Goal: Task Accomplishment & Management: Manage account settings

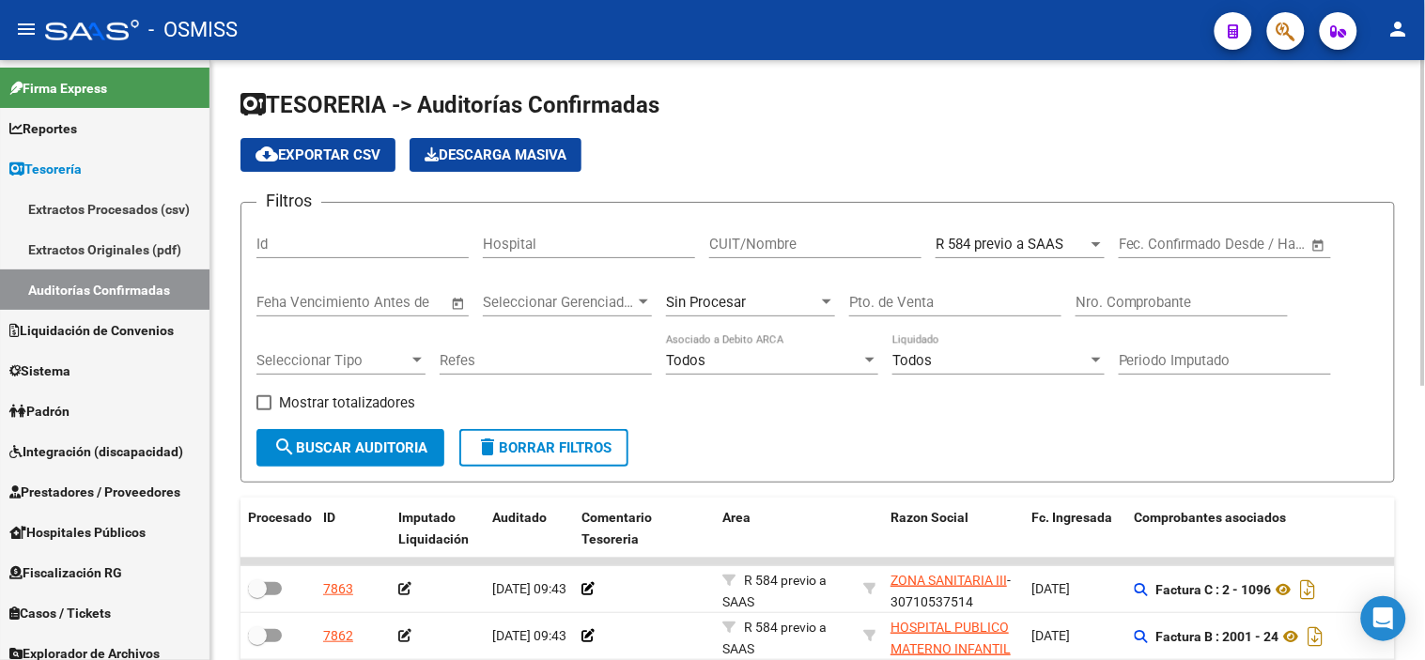
click at [397, 455] on span "search Buscar Auditoria" at bounding box center [350, 448] width 154 height 17
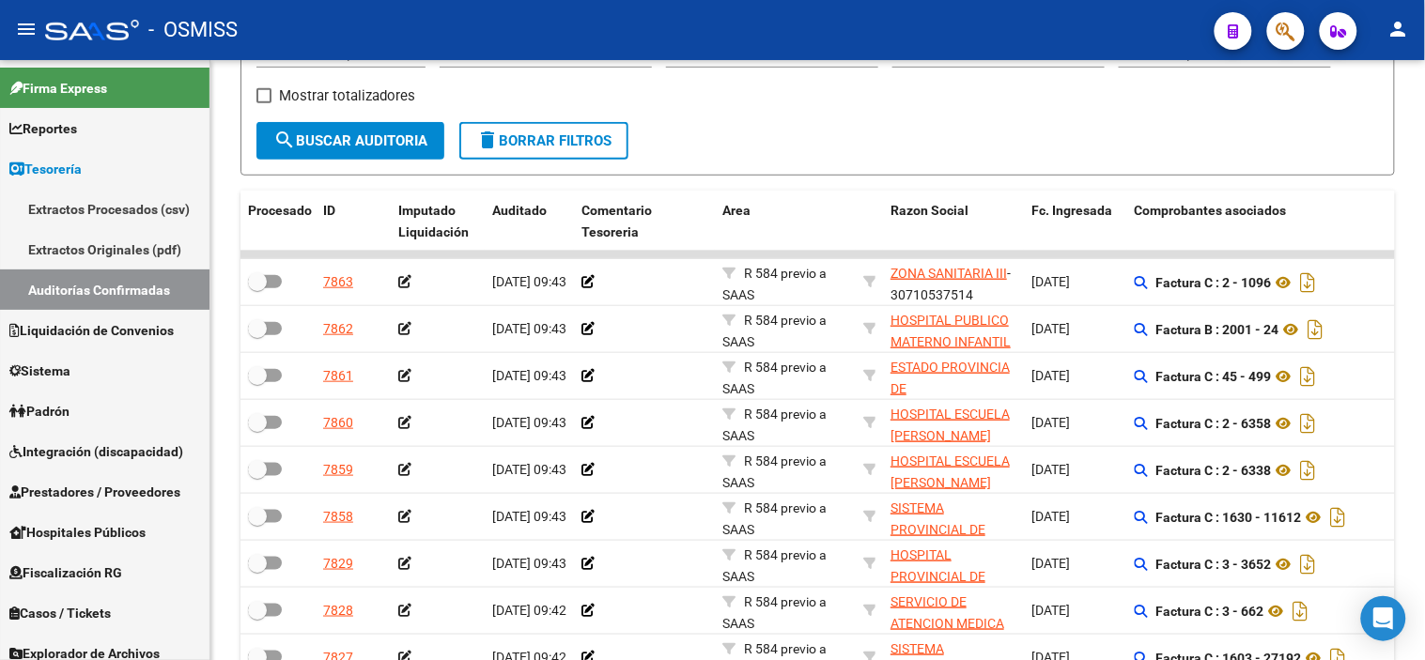
scroll to position [296, 0]
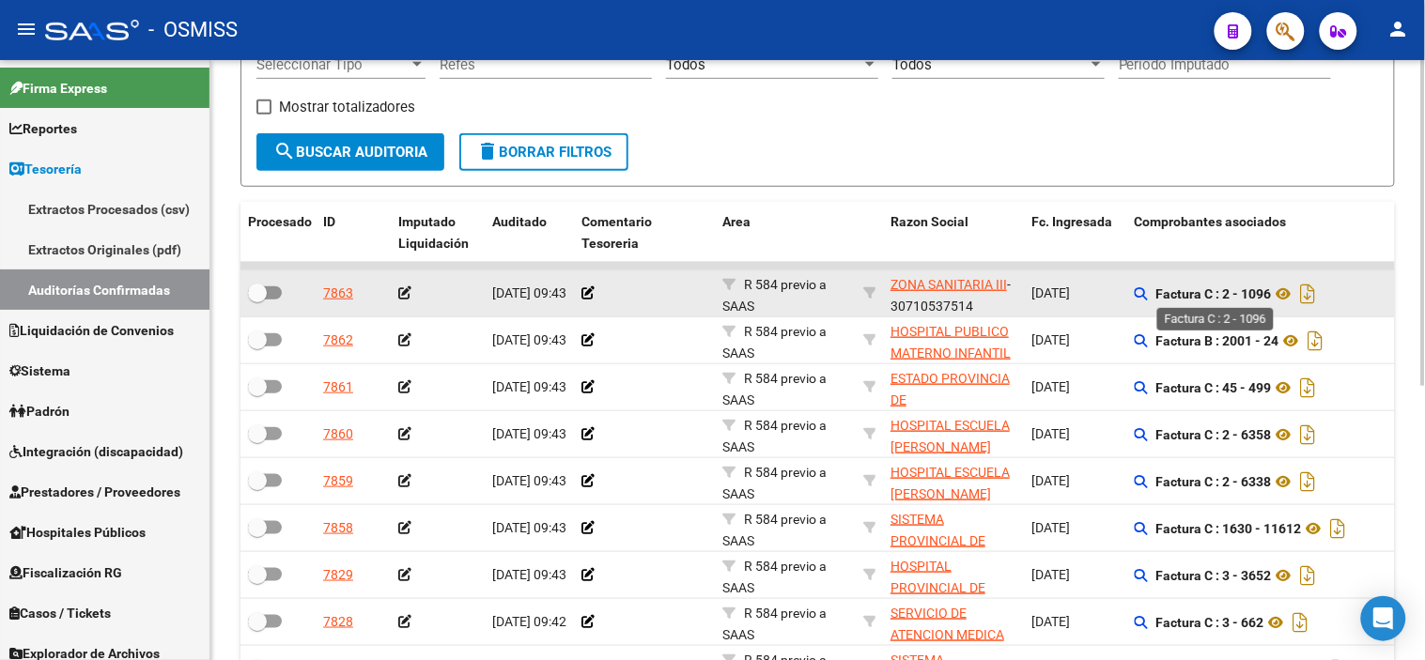
click at [1254, 297] on strong "Factura C : 2 - 1096" at bounding box center [1214, 293] width 116 height 15
copy strong "1096"
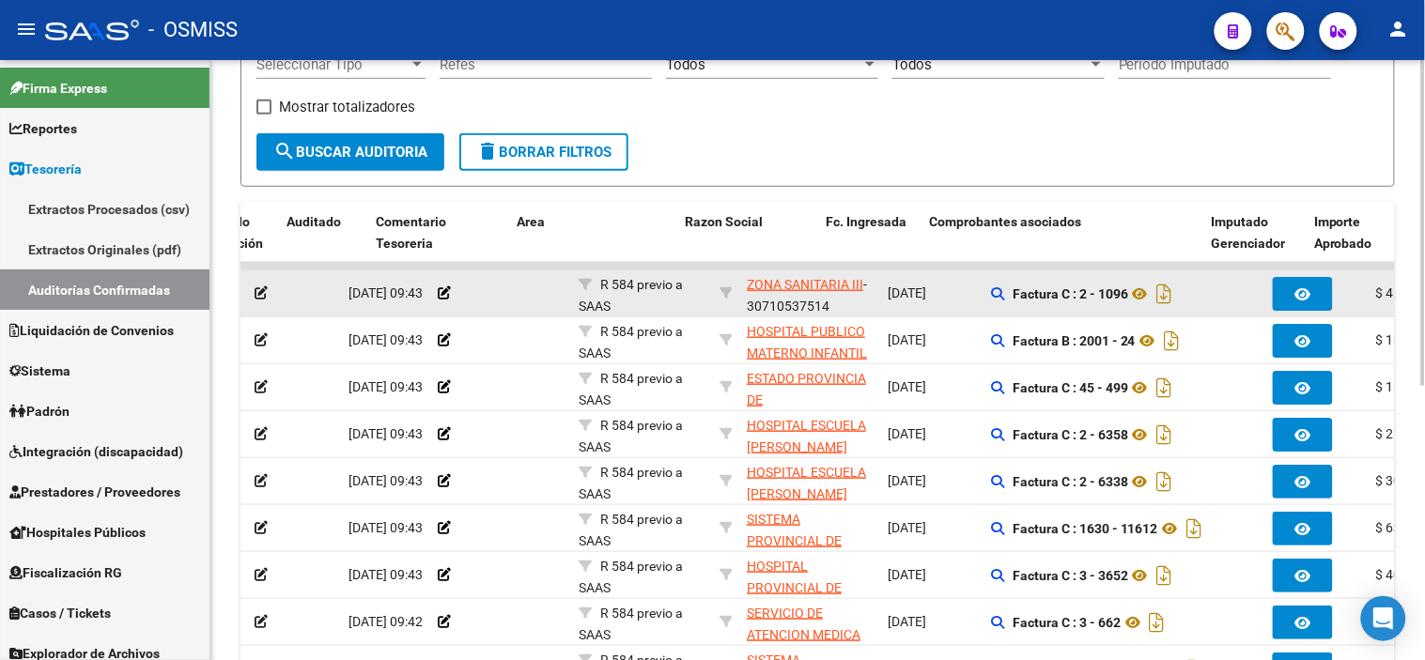
scroll to position [0, 427]
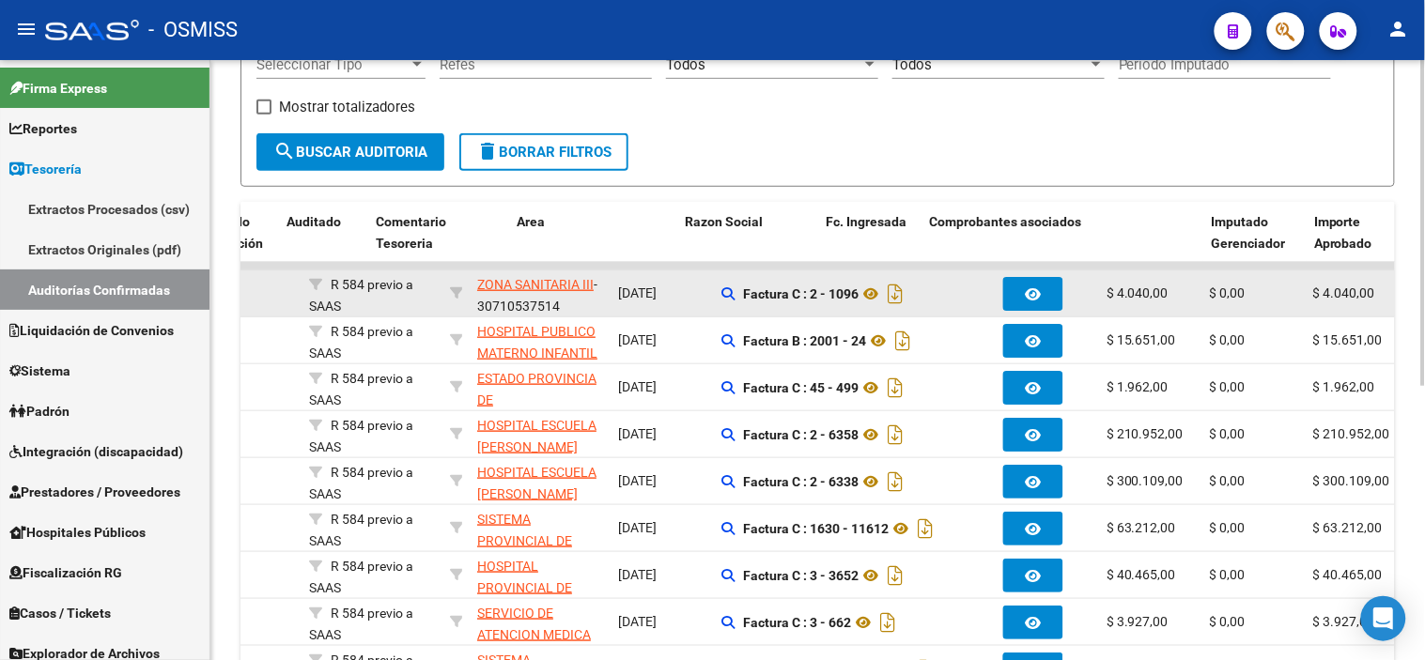
drag, startPoint x: 613, startPoint y: 279, endPoint x: 702, endPoint y: 270, distance: 89.6
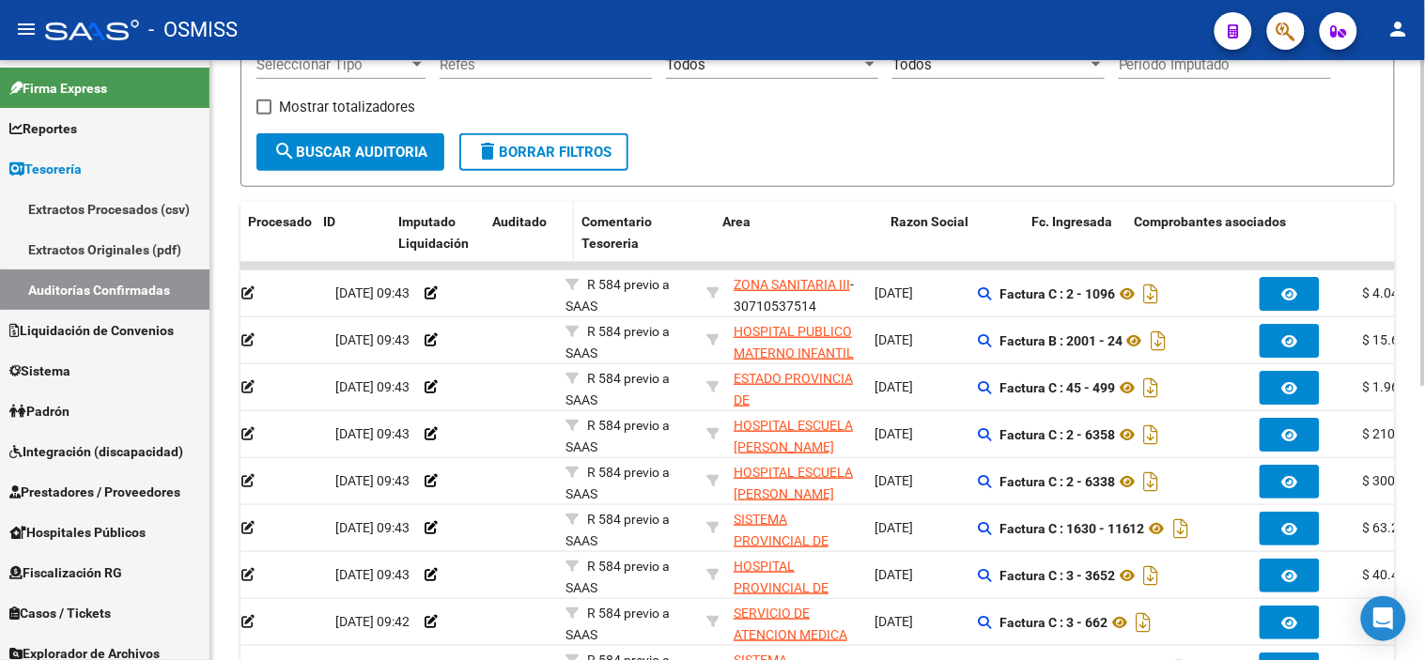
scroll to position [0, 0]
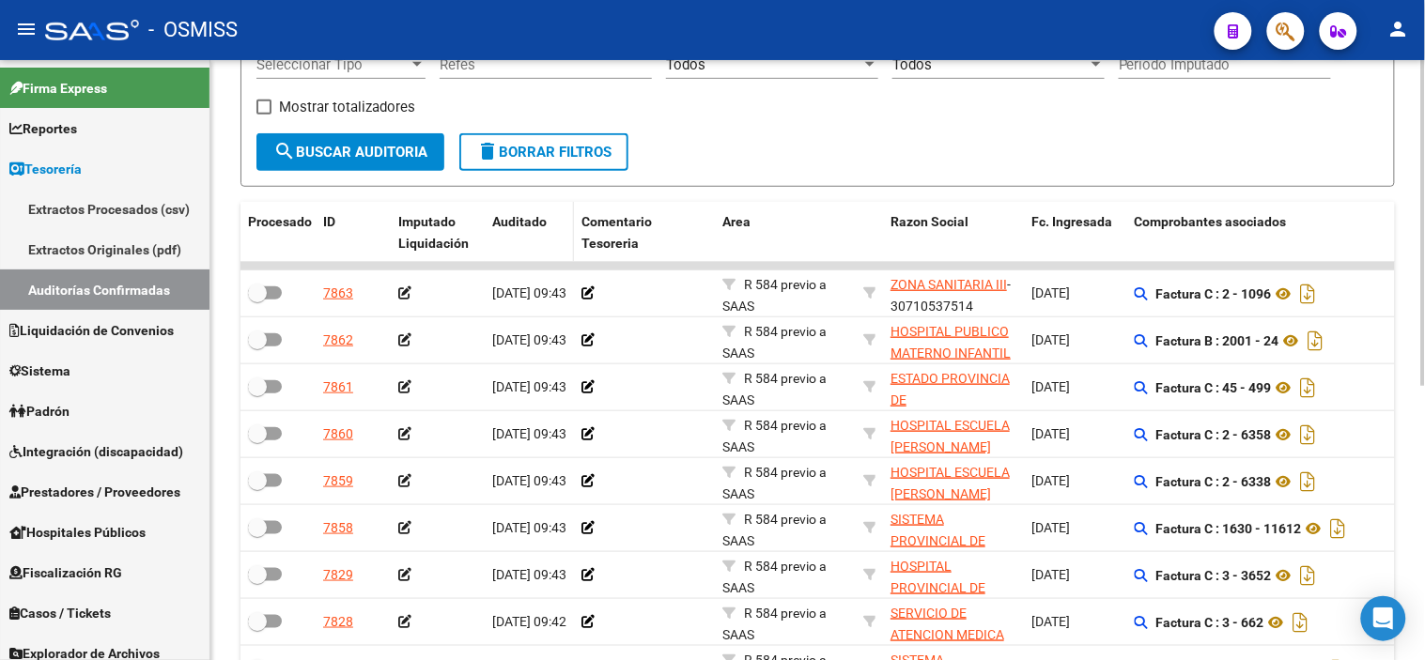
drag, startPoint x: 702, startPoint y: 270, endPoint x: 485, endPoint y: 255, distance: 218.5
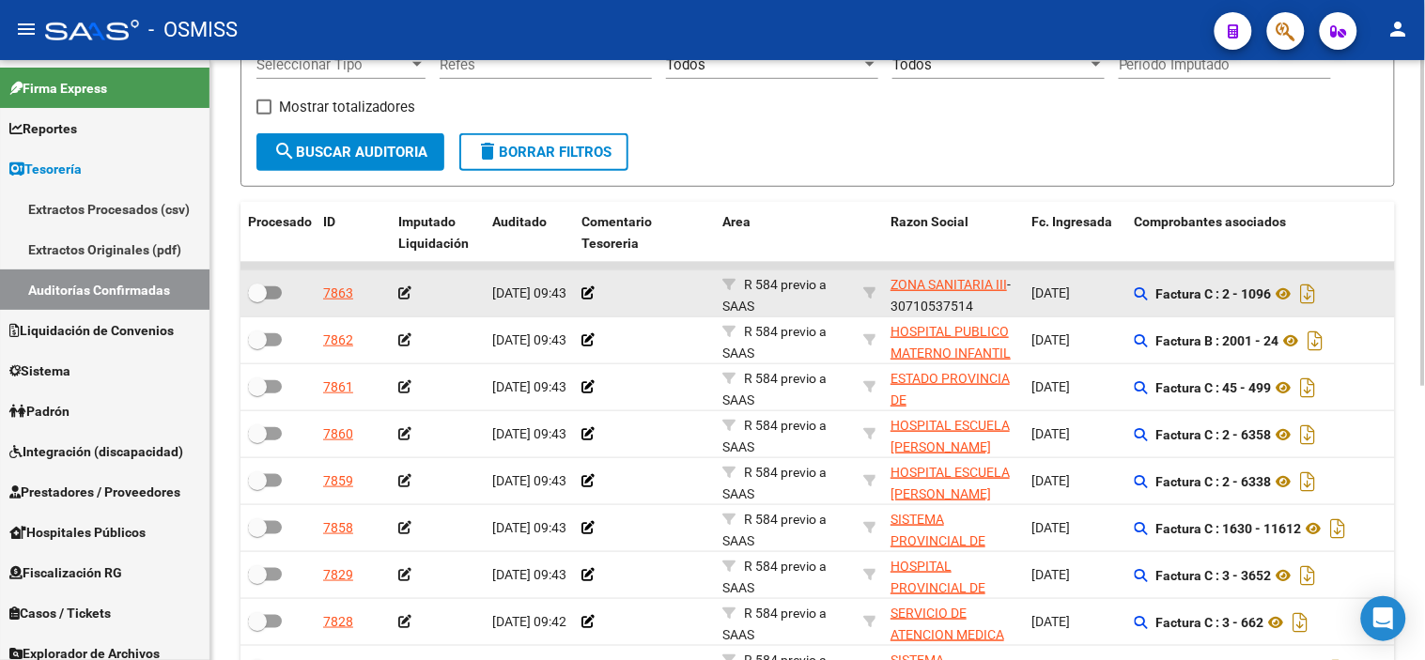
click at [400, 298] on icon at bounding box center [404, 292] width 13 height 13
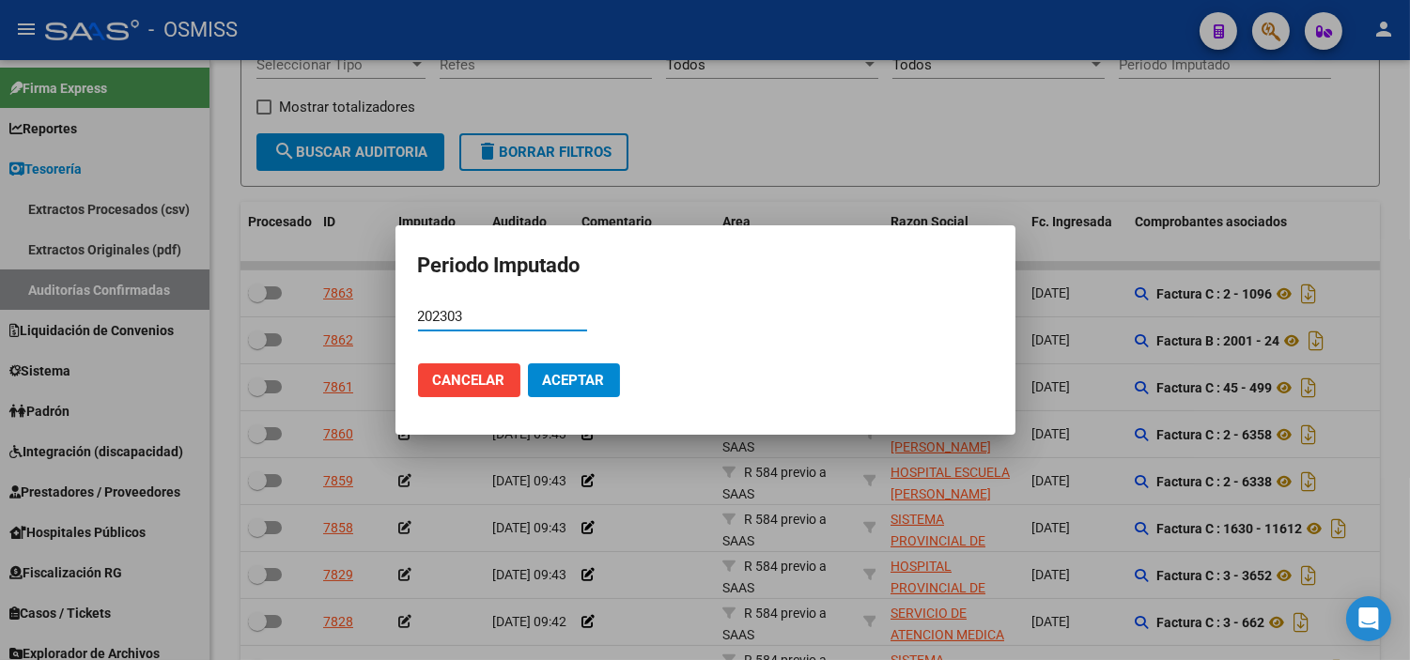
type input "202303"
click at [568, 361] on mat-dialog-actions "Cancelar Aceptar" at bounding box center [705, 380] width 575 height 64
click at [570, 372] on span "Aceptar" at bounding box center [574, 380] width 62 height 17
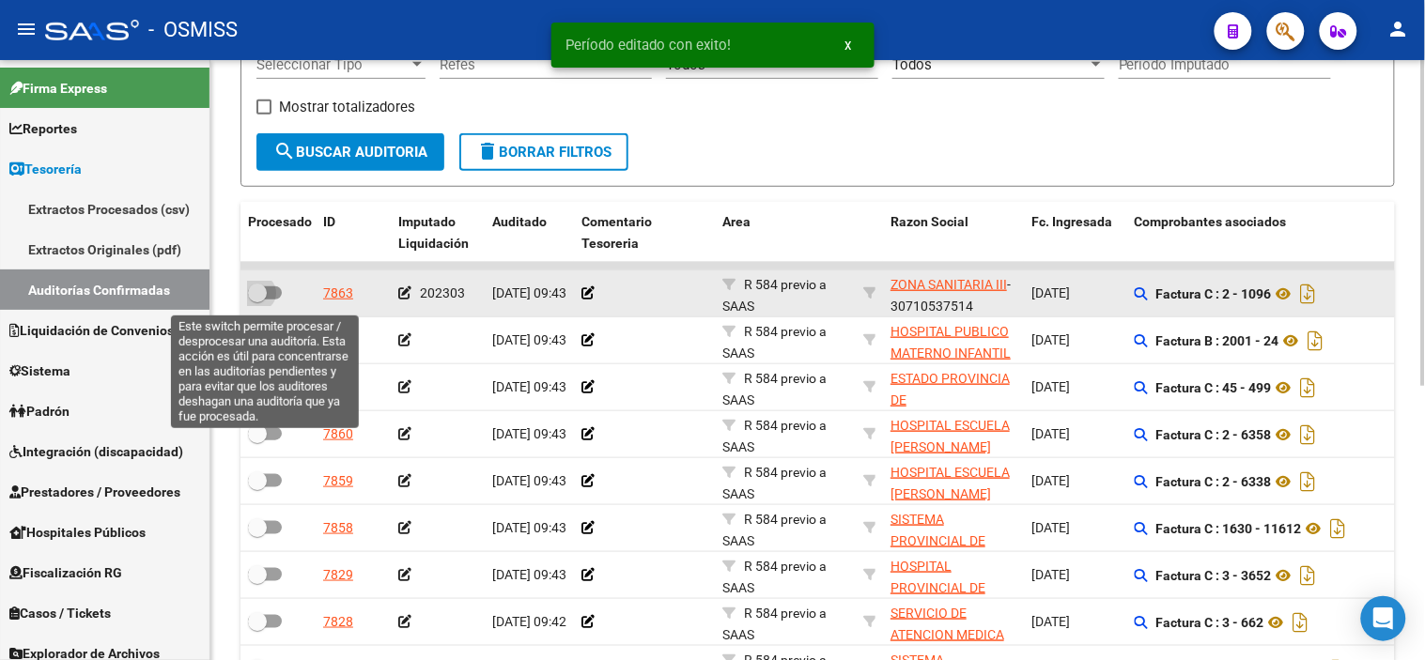
click at [257, 296] on span at bounding box center [257, 293] width 19 height 19
click at [257, 300] on input "checkbox" at bounding box center [256, 300] width 1 height 1
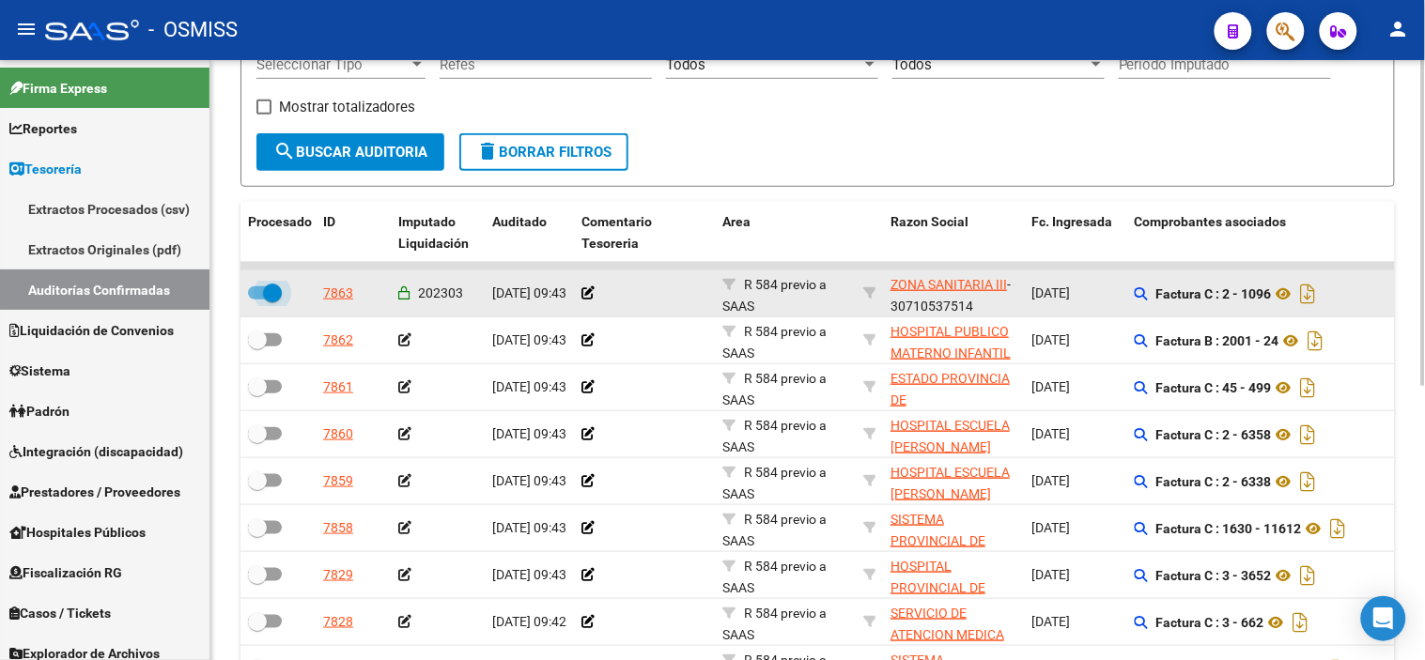
click at [263, 296] on span at bounding box center [272, 293] width 19 height 19
click at [257, 300] on input "checkbox" at bounding box center [256, 300] width 1 height 1
checkbox input "false"
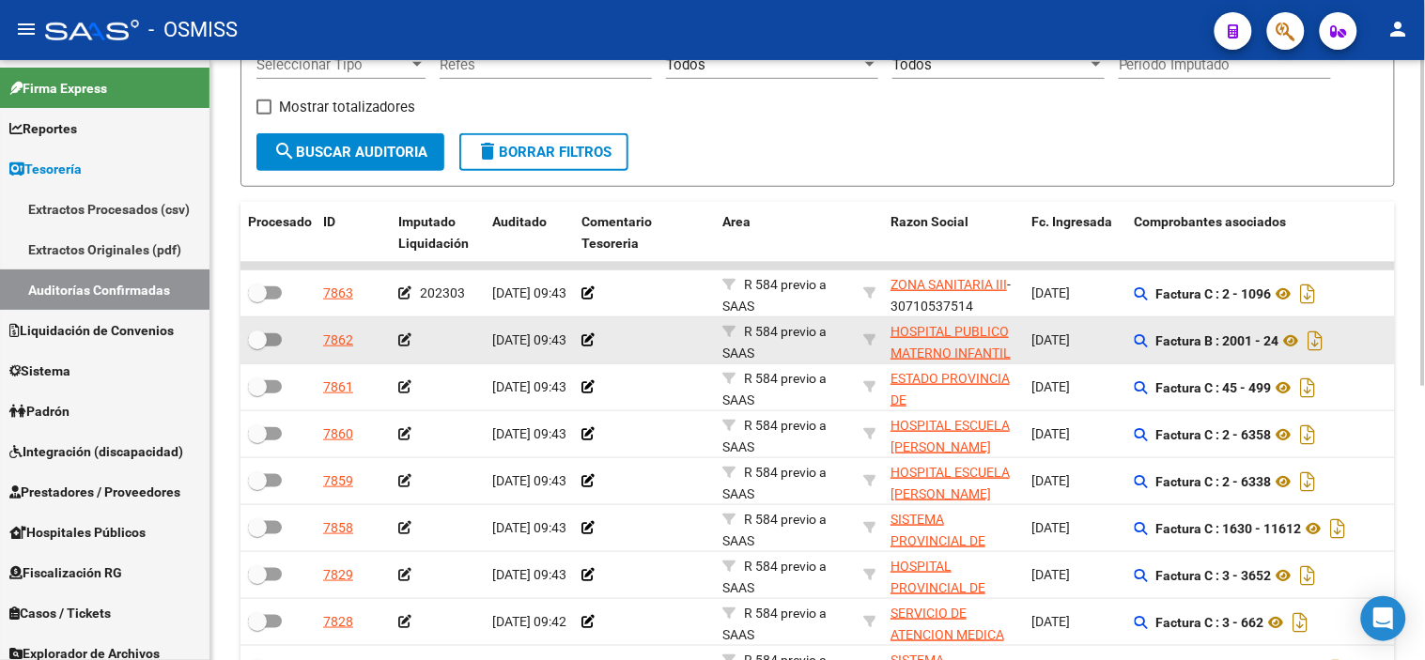
click at [402, 338] on icon at bounding box center [404, 339] width 13 height 13
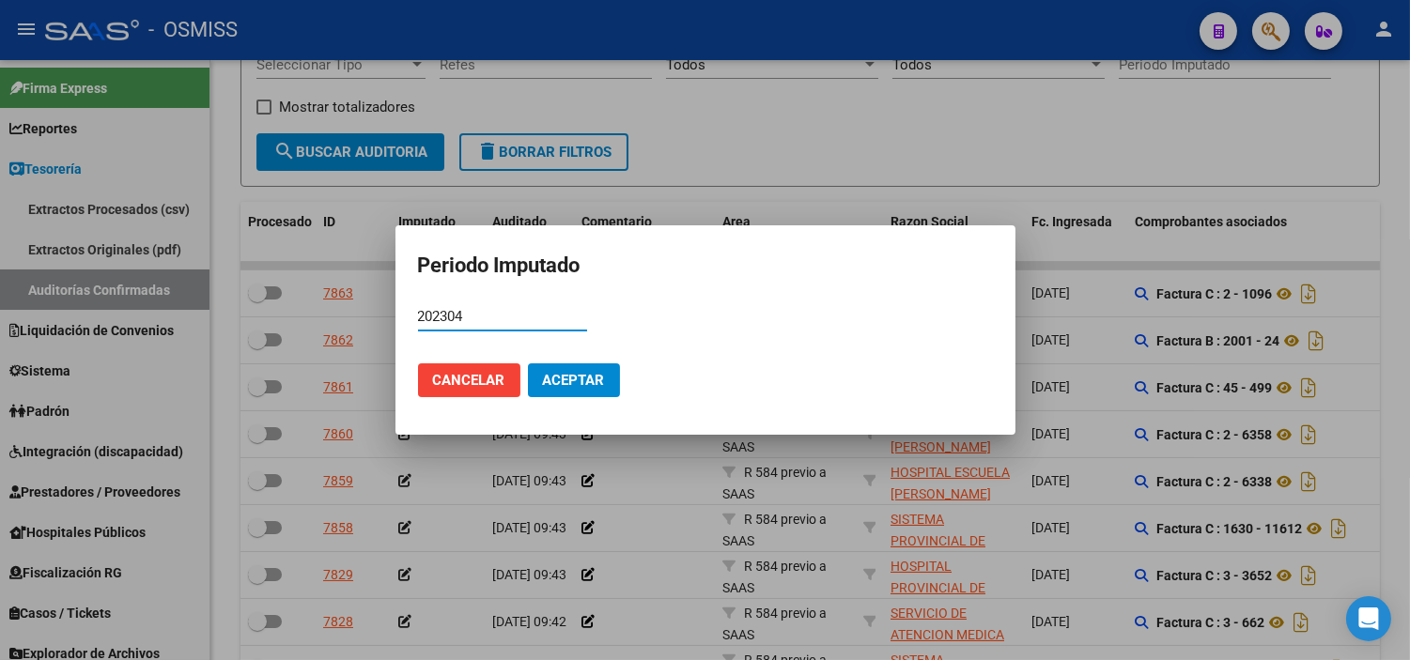
type input "202304"
click at [598, 379] on span "Aceptar" at bounding box center [574, 380] width 62 height 17
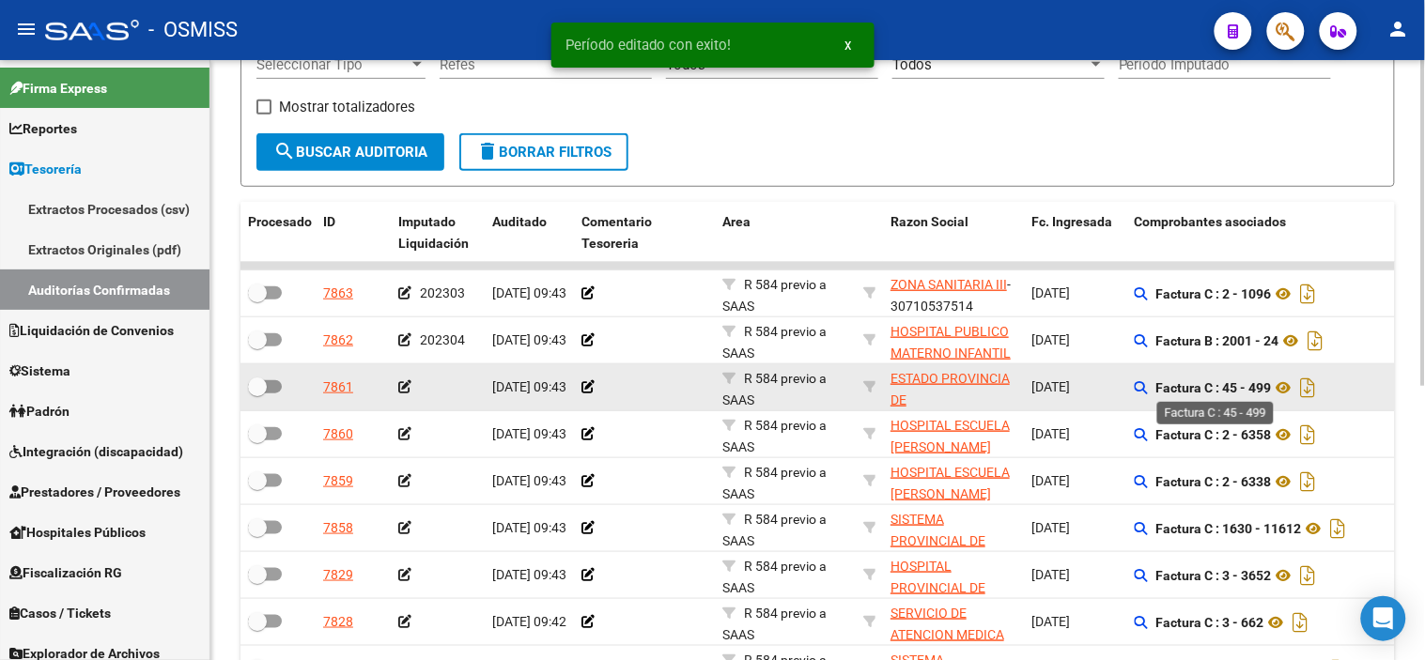
click at [1256, 392] on strong "Factura C : 45 - 499" at bounding box center [1214, 387] width 116 height 15
copy strong "499"
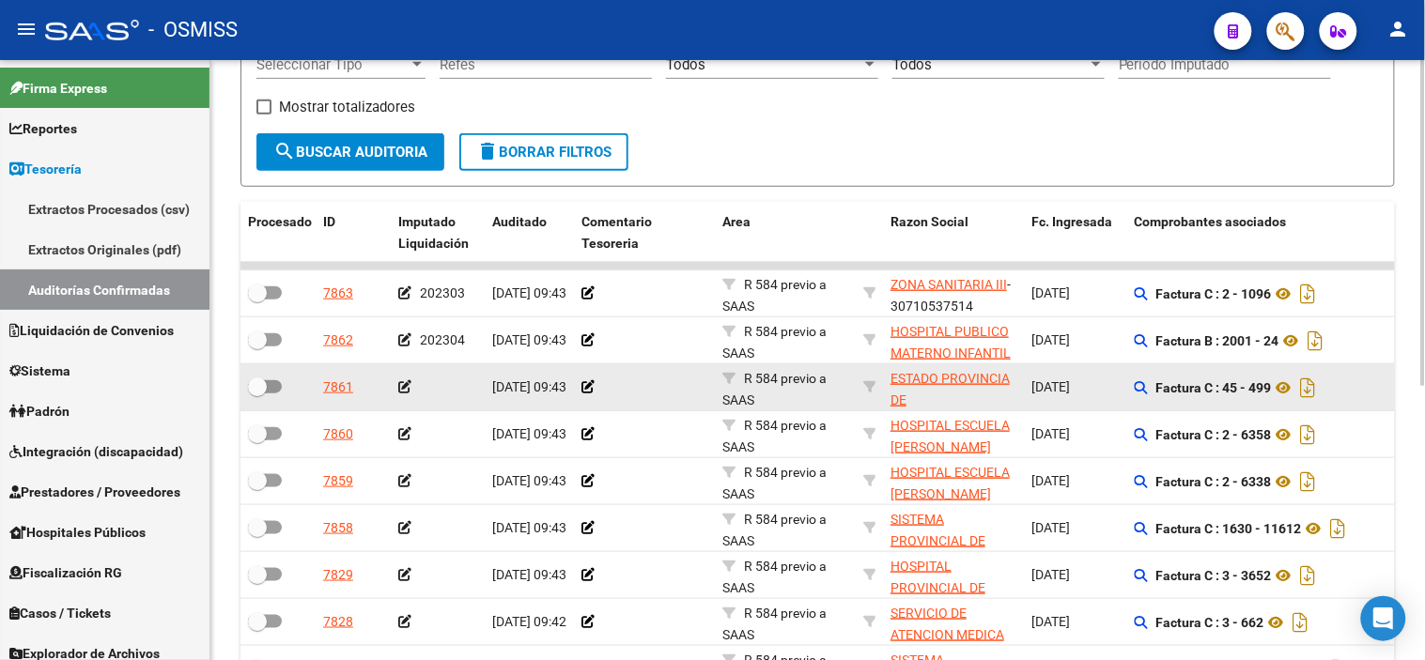
click at [402, 383] on icon at bounding box center [404, 386] width 13 height 13
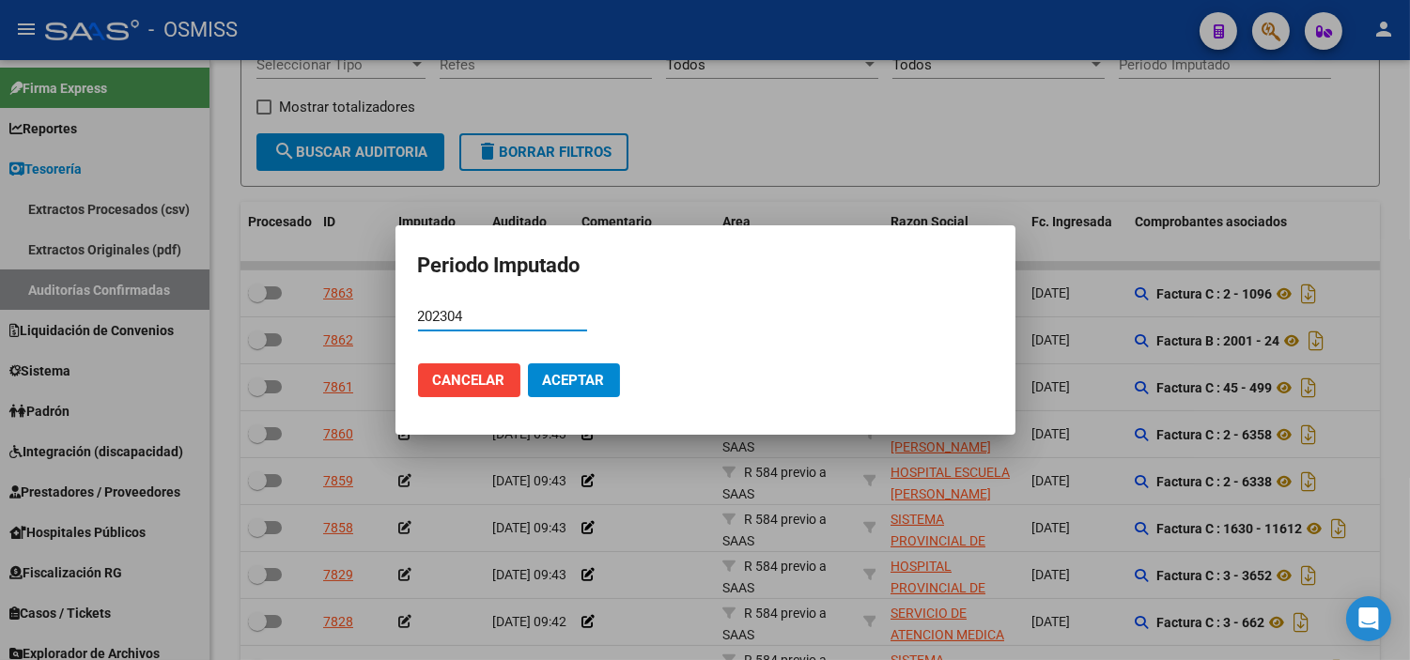
type input "202304"
click at [557, 372] on span "Aceptar" at bounding box center [574, 380] width 62 height 17
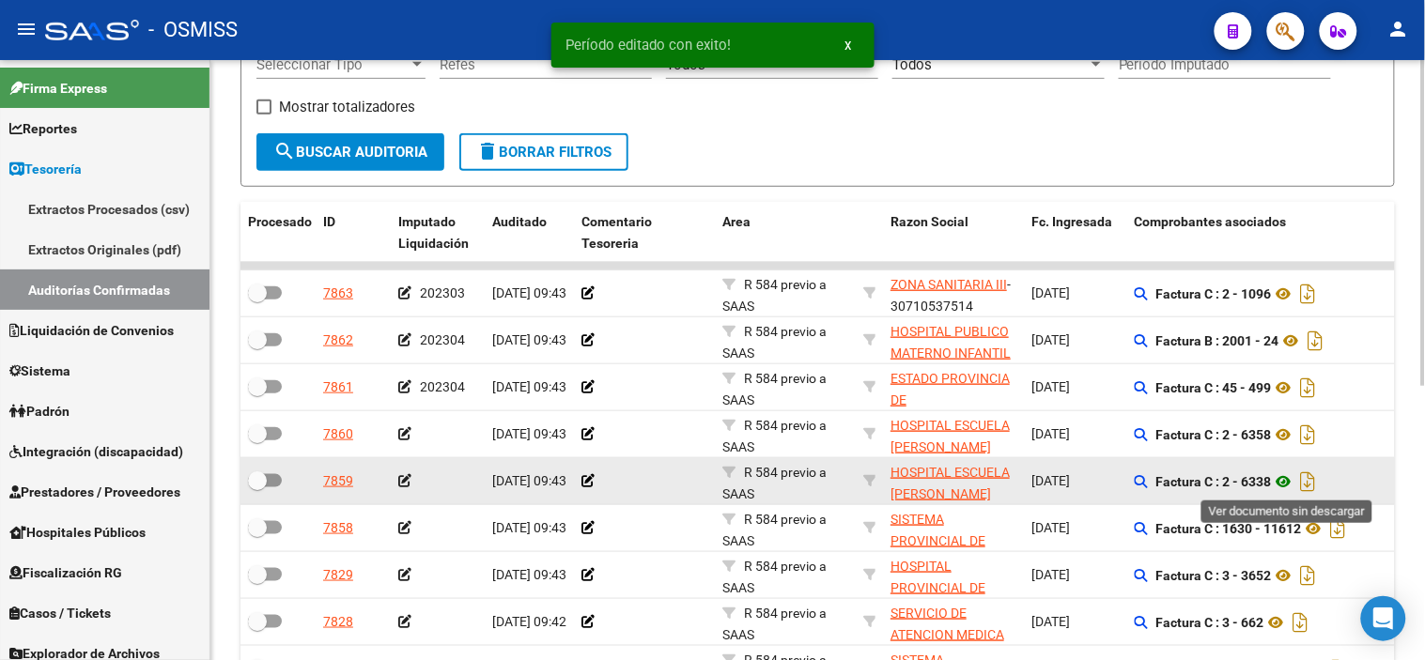
scroll to position [400, 0]
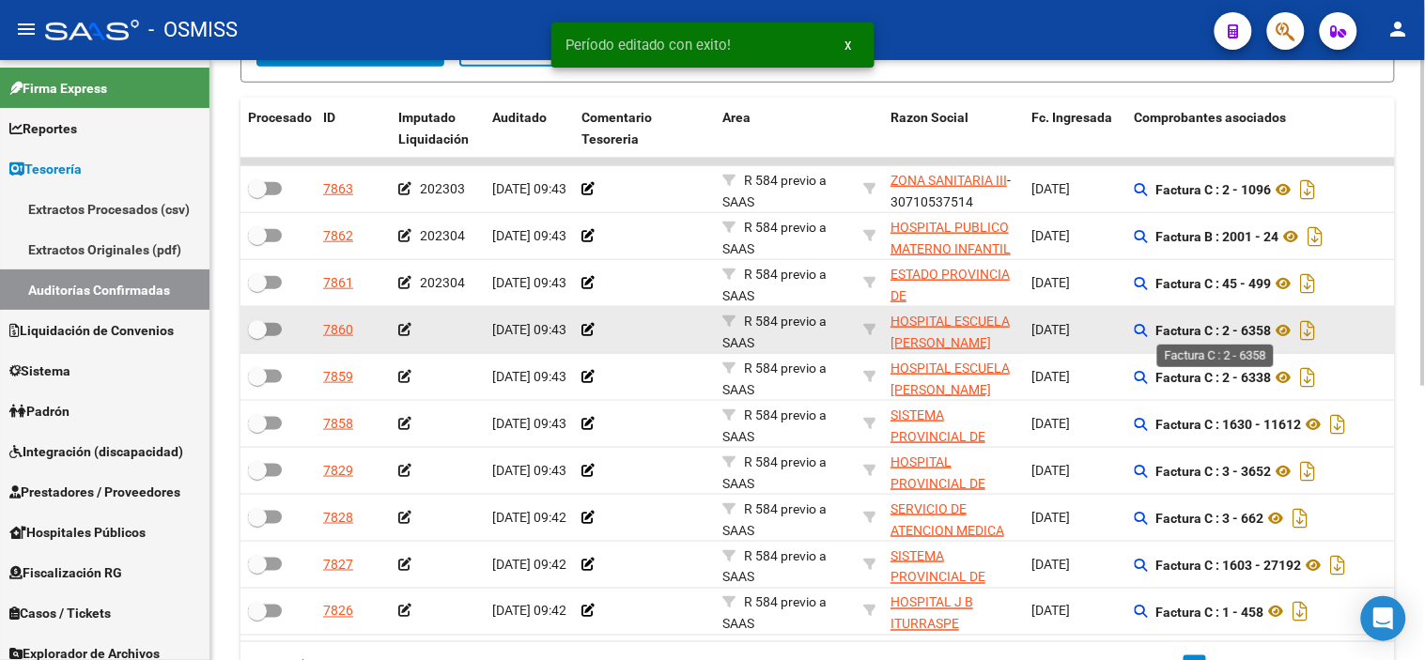
click at [1262, 326] on strong "Factura C : 2 - 6358" at bounding box center [1214, 330] width 116 height 15
copy strong "6358"
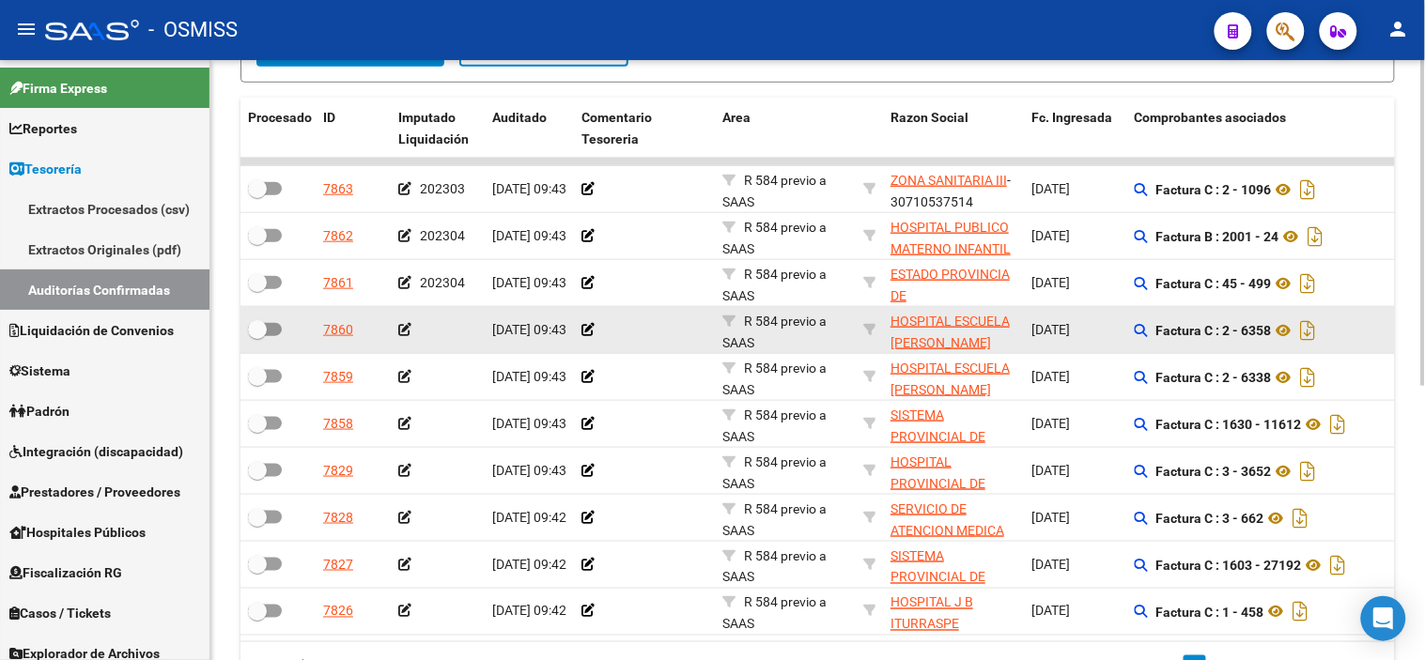
click at [408, 327] on icon at bounding box center [404, 329] width 13 height 13
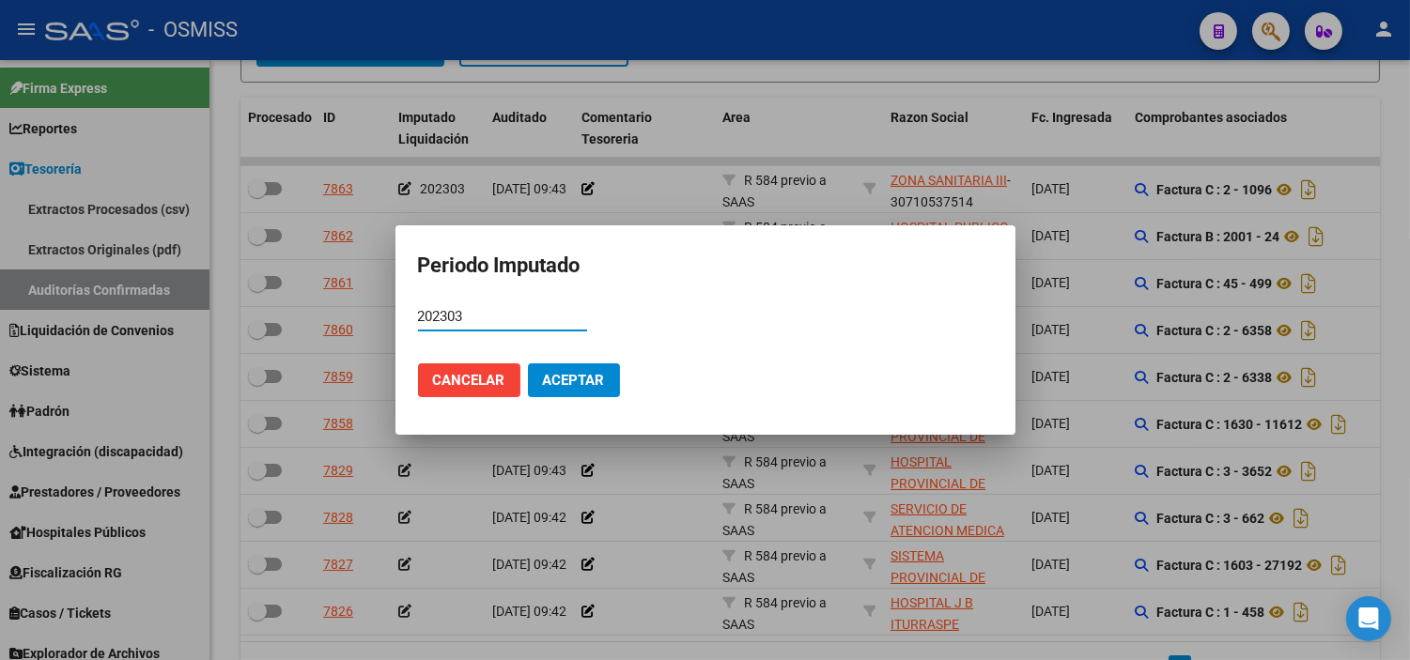
type input "202303"
click at [567, 388] on span "Aceptar" at bounding box center [574, 380] width 62 height 17
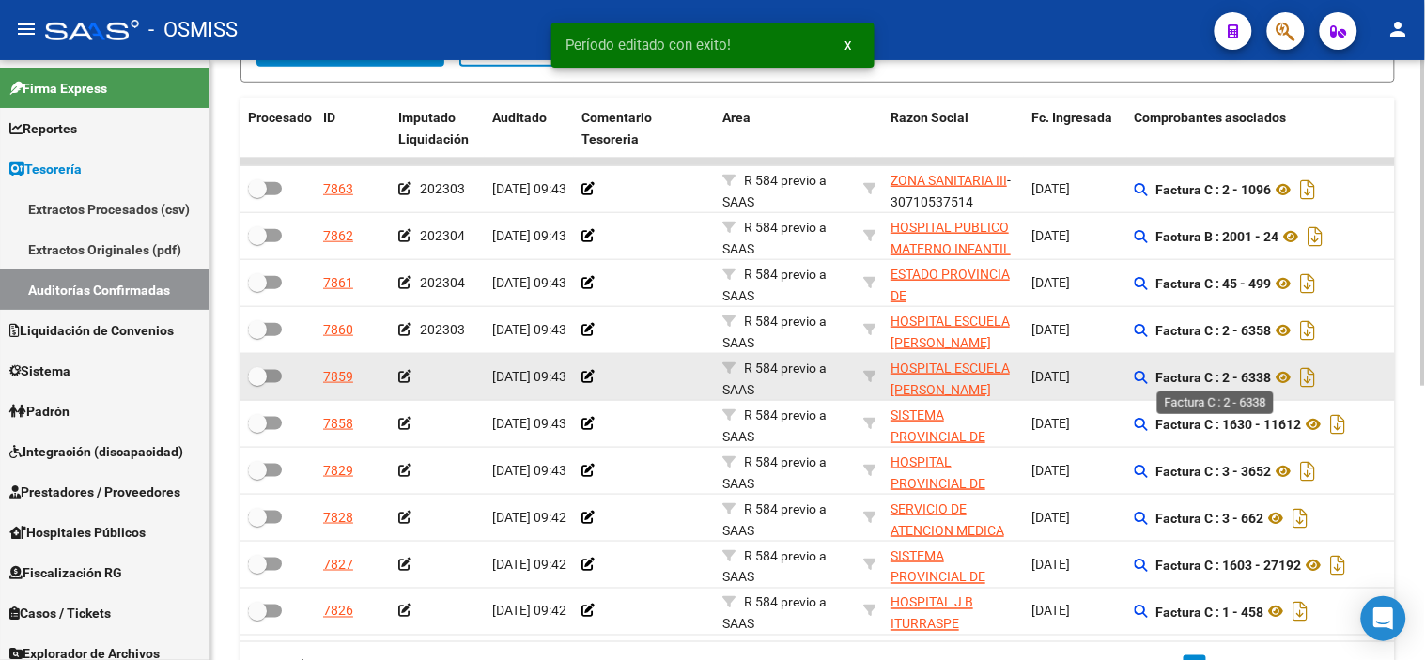
click at [1266, 381] on strong "Factura C : 2 - 6338" at bounding box center [1214, 377] width 116 height 15
copy strong "6338"
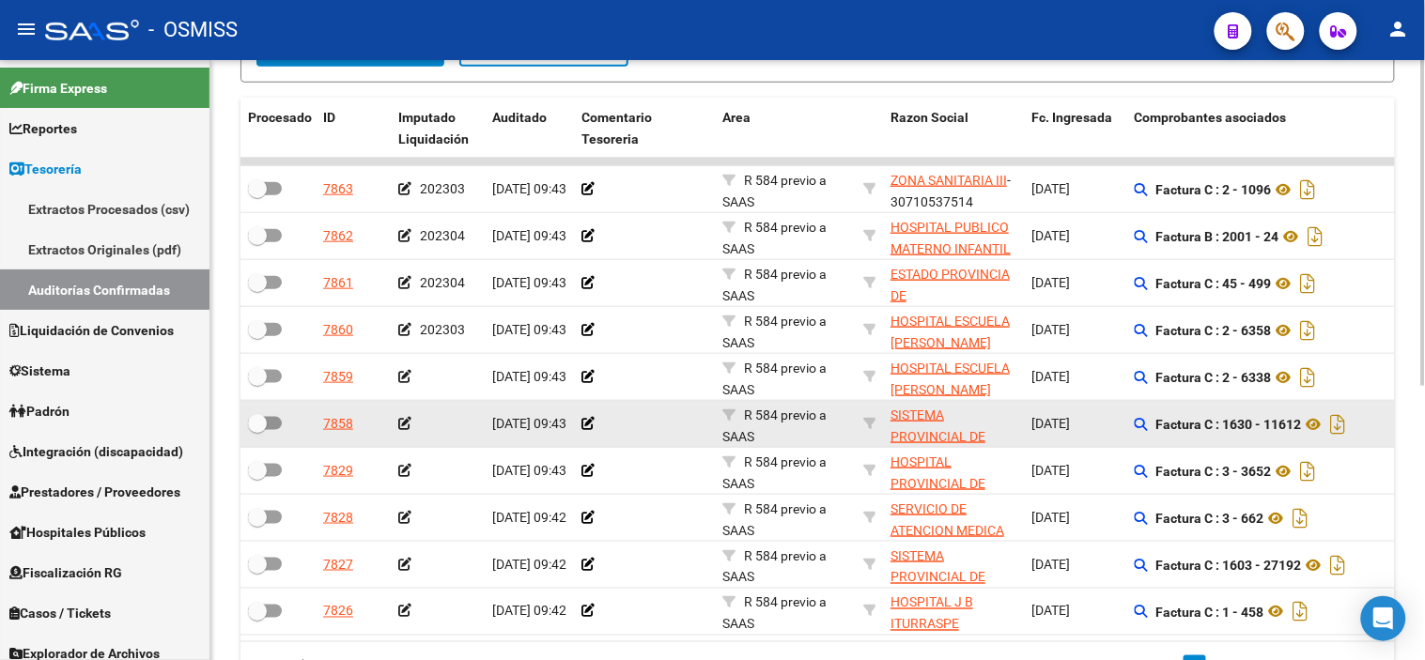
copy strong "6338"
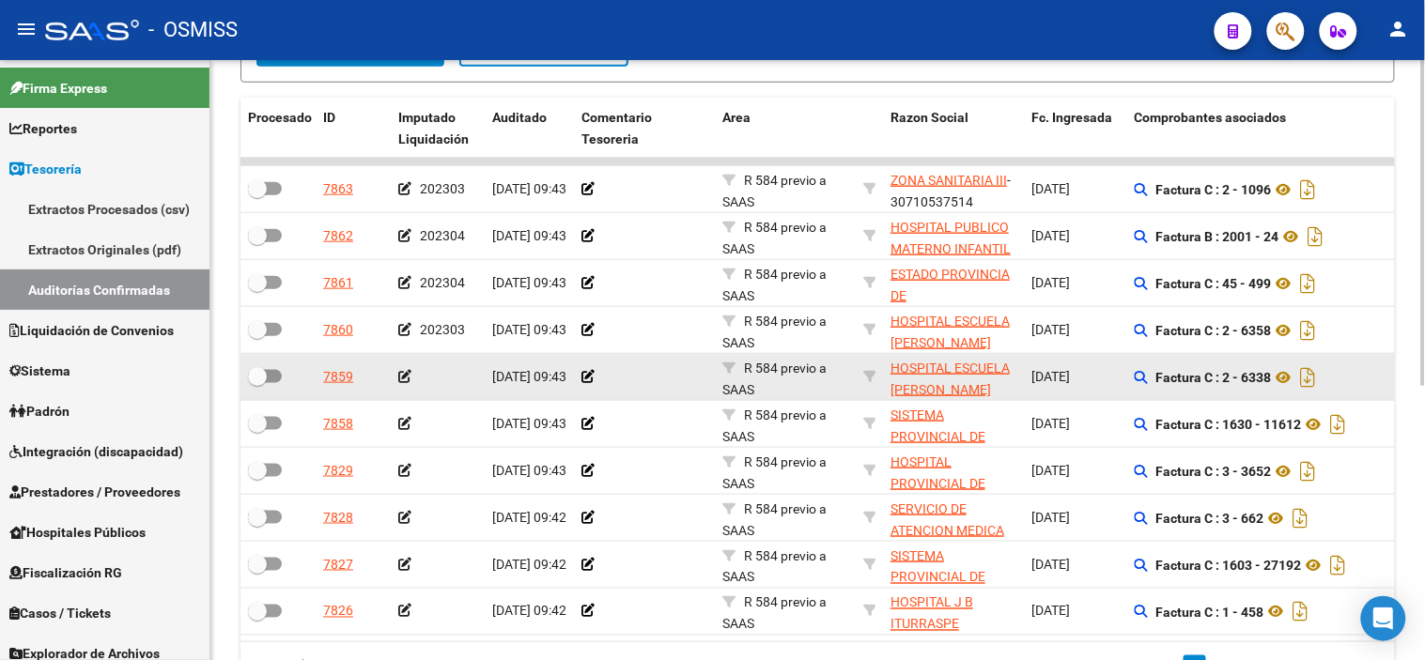
click at [402, 378] on icon at bounding box center [404, 376] width 13 height 13
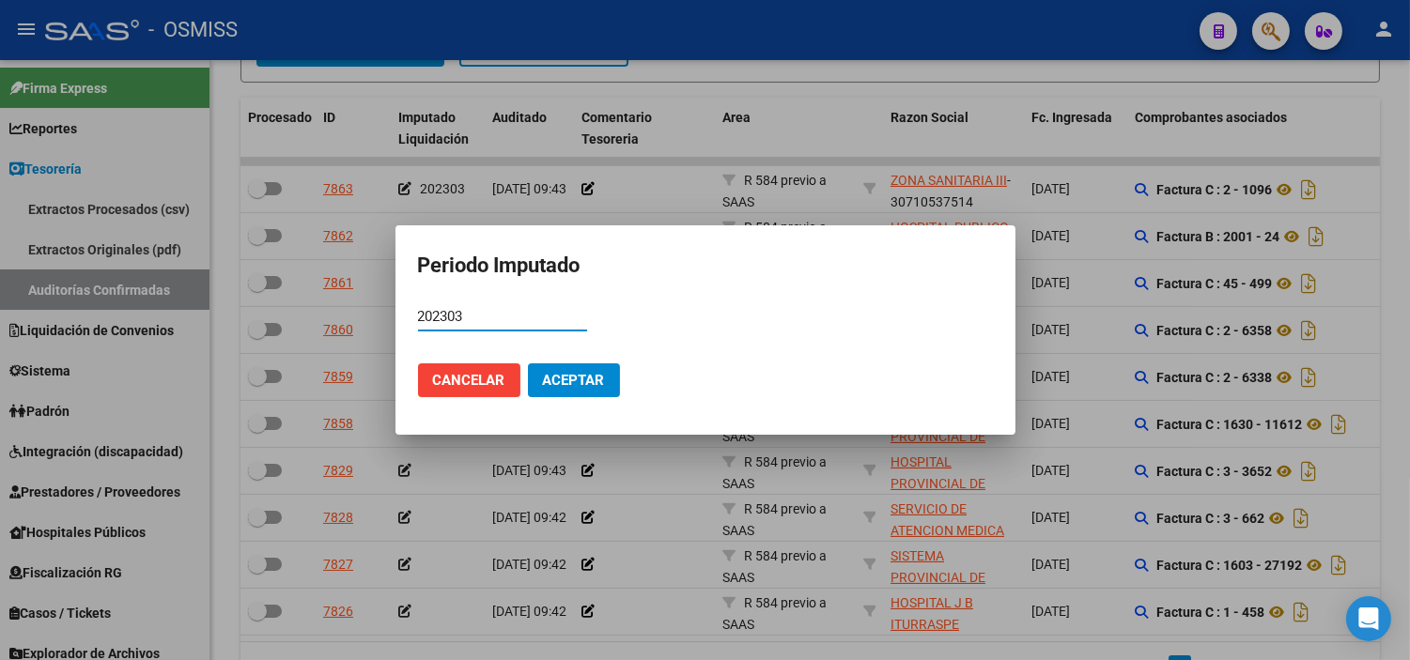
type input "202303"
click at [579, 380] on span "Aceptar" at bounding box center [574, 380] width 62 height 17
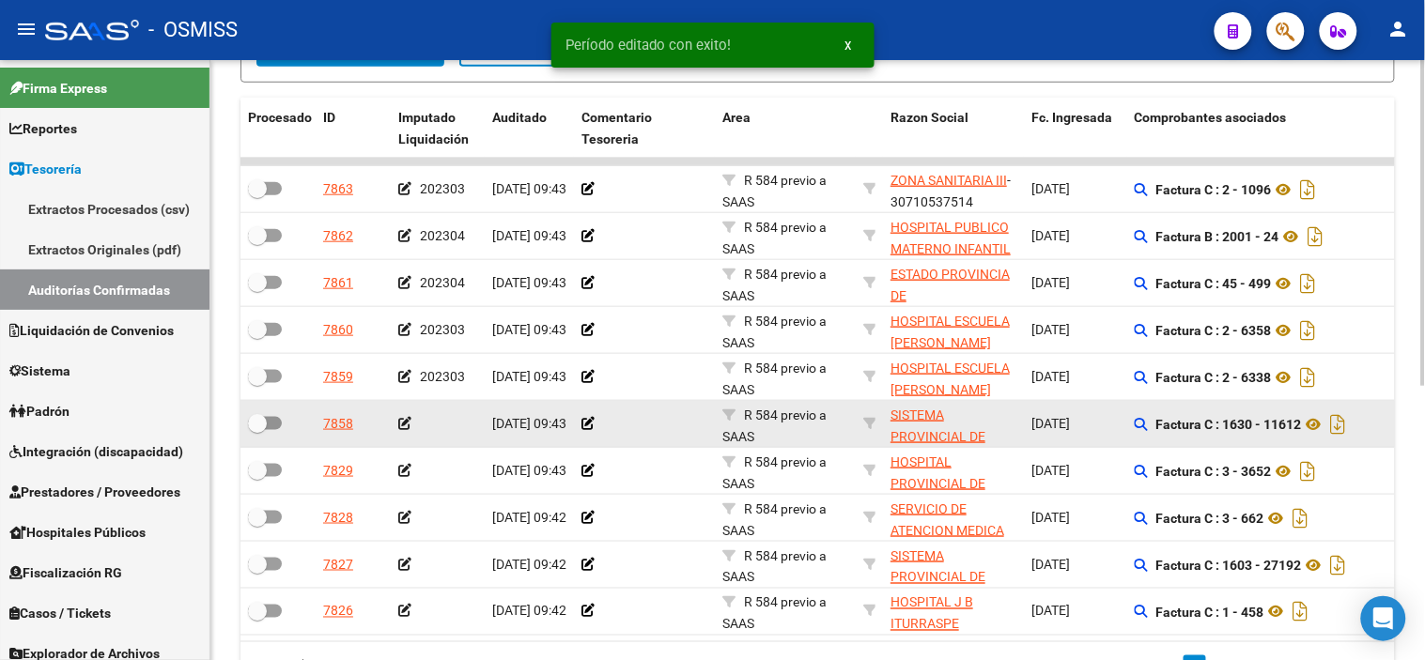
click at [656, 427] on div at bounding box center [644, 424] width 126 height 22
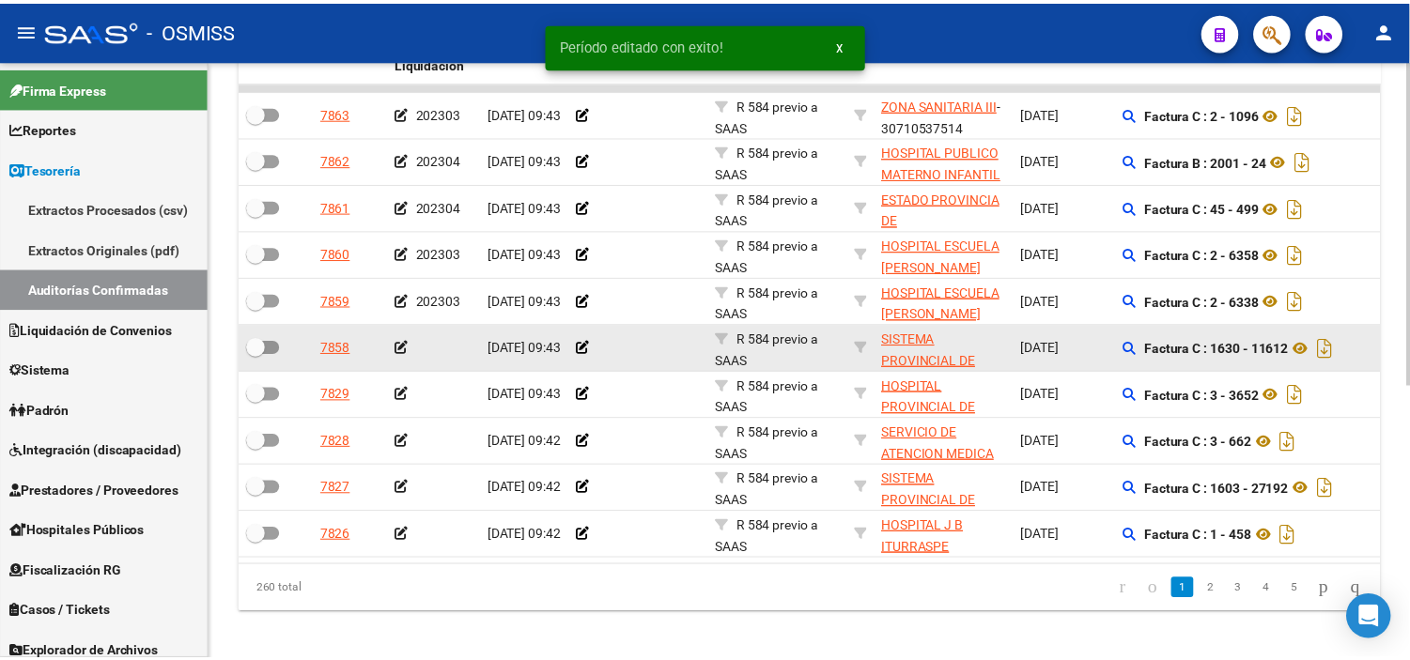
scroll to position [504, 0]
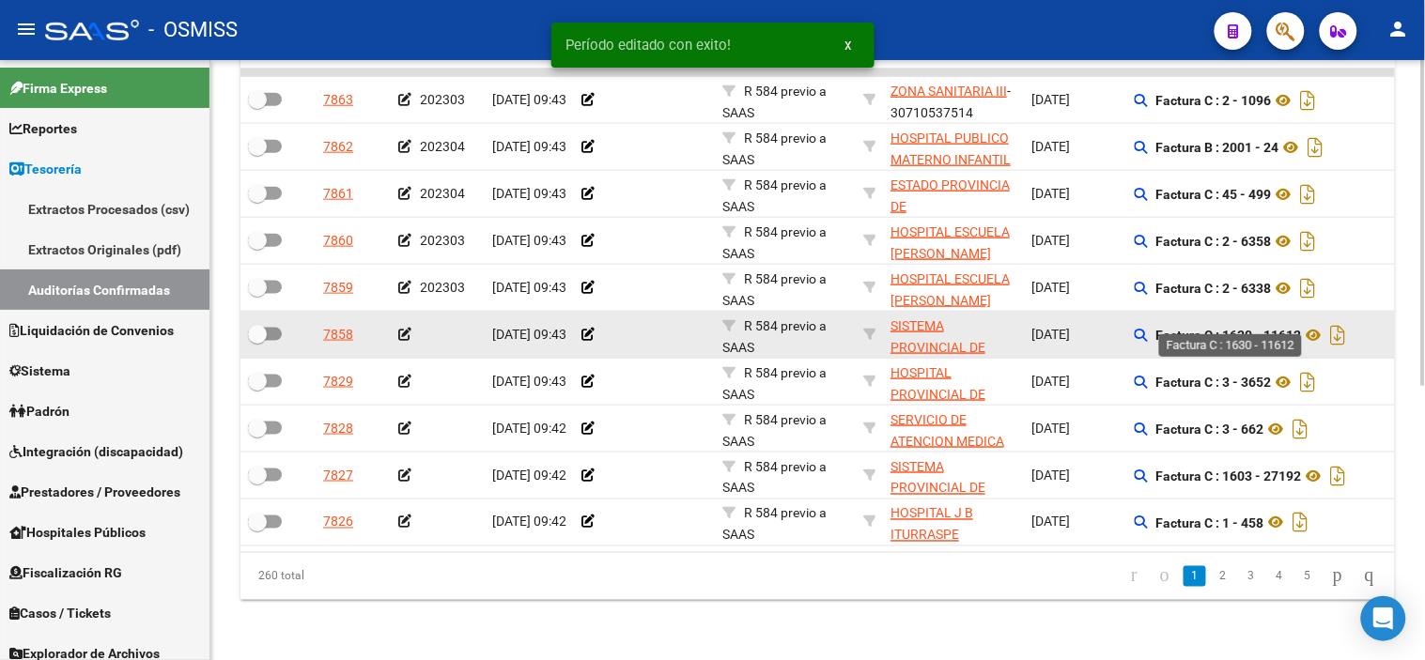
click at [1278, 328] on strong "Factura C : 1630 - 11612" at bounding box center [1229, 335] width 146 height 15
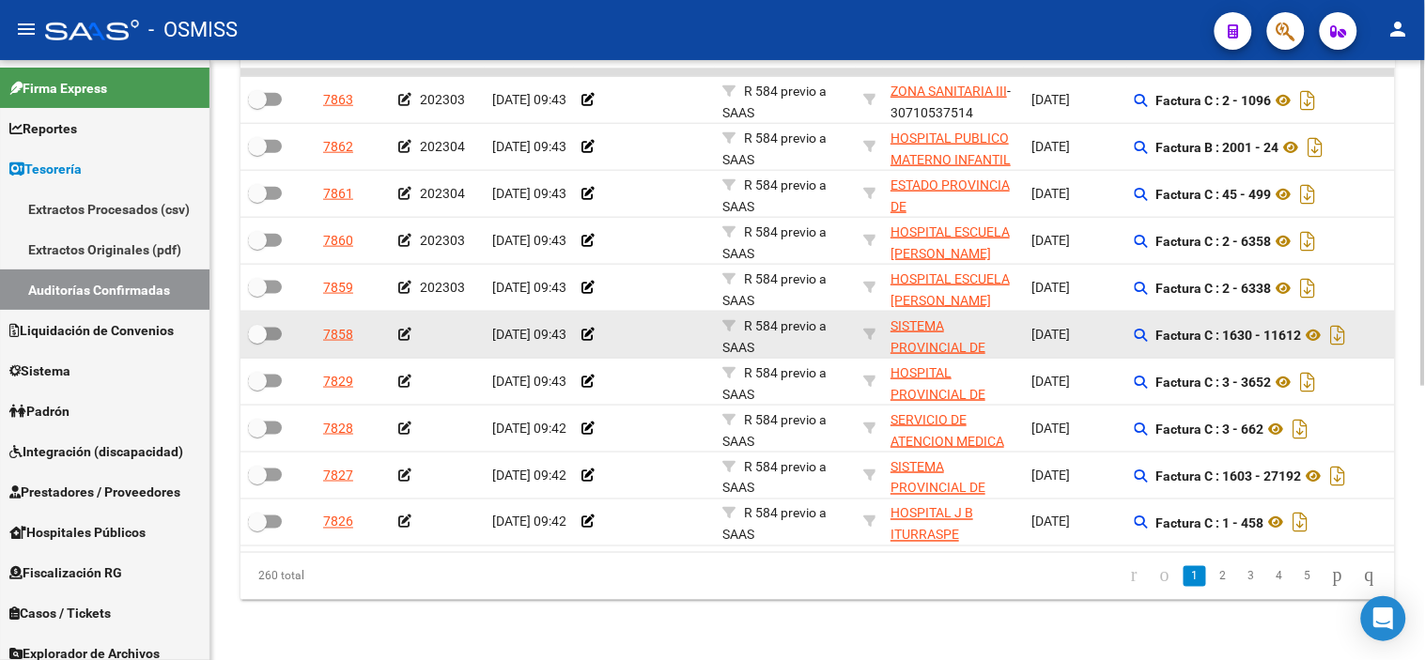
copy strong "11612"
click at [405, 328] on icon at bounding box center [404, 334] width 13 height 13
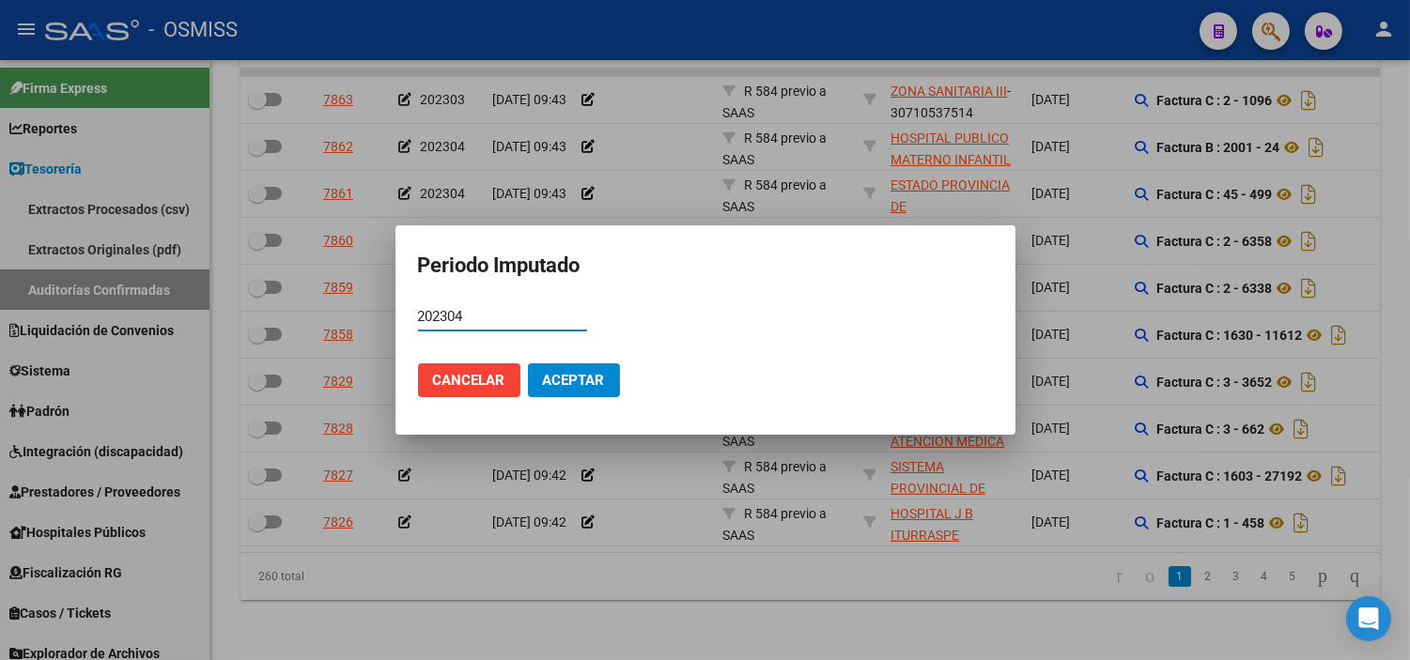
type input "202304"
click at [593, 390] on button "Aceptar" at bounding box center [574, 380] width 92 height 34
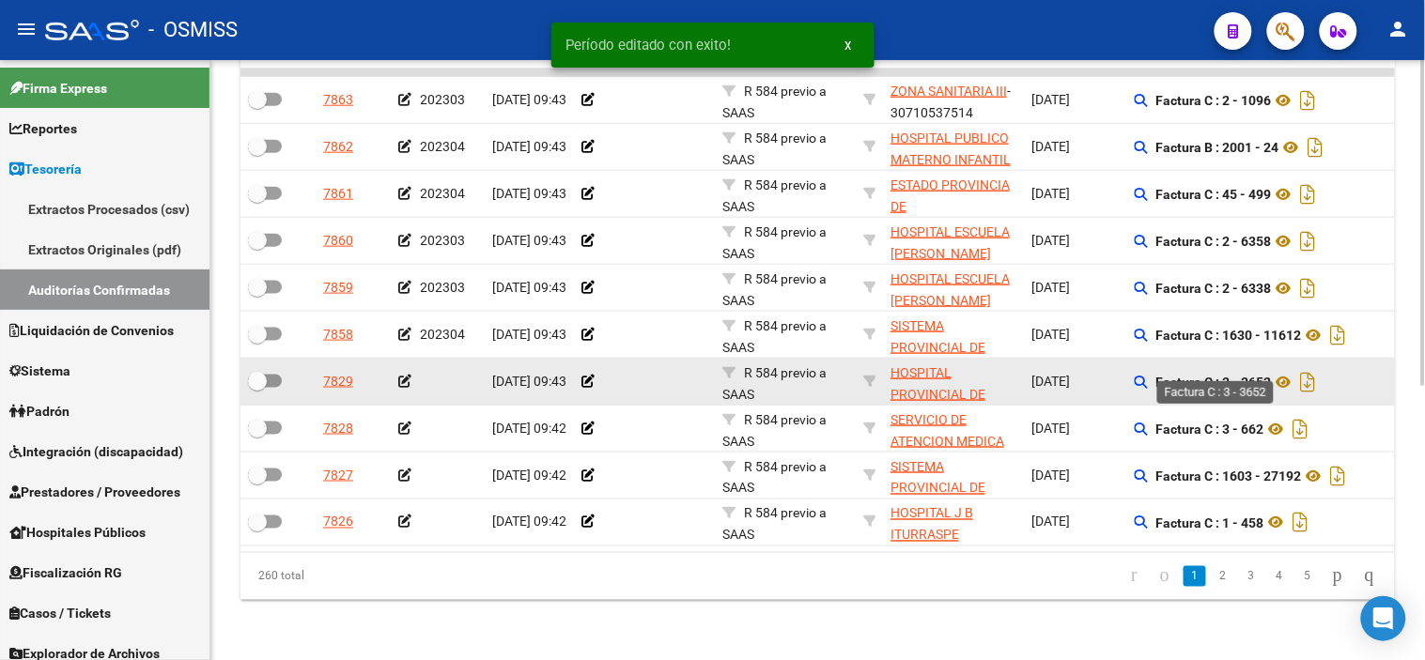
click at [1254, 375] on strong "Factura C : 3 - 3652" at bounding box center [1214, 382] width 116 height 15
copy strong "3652"
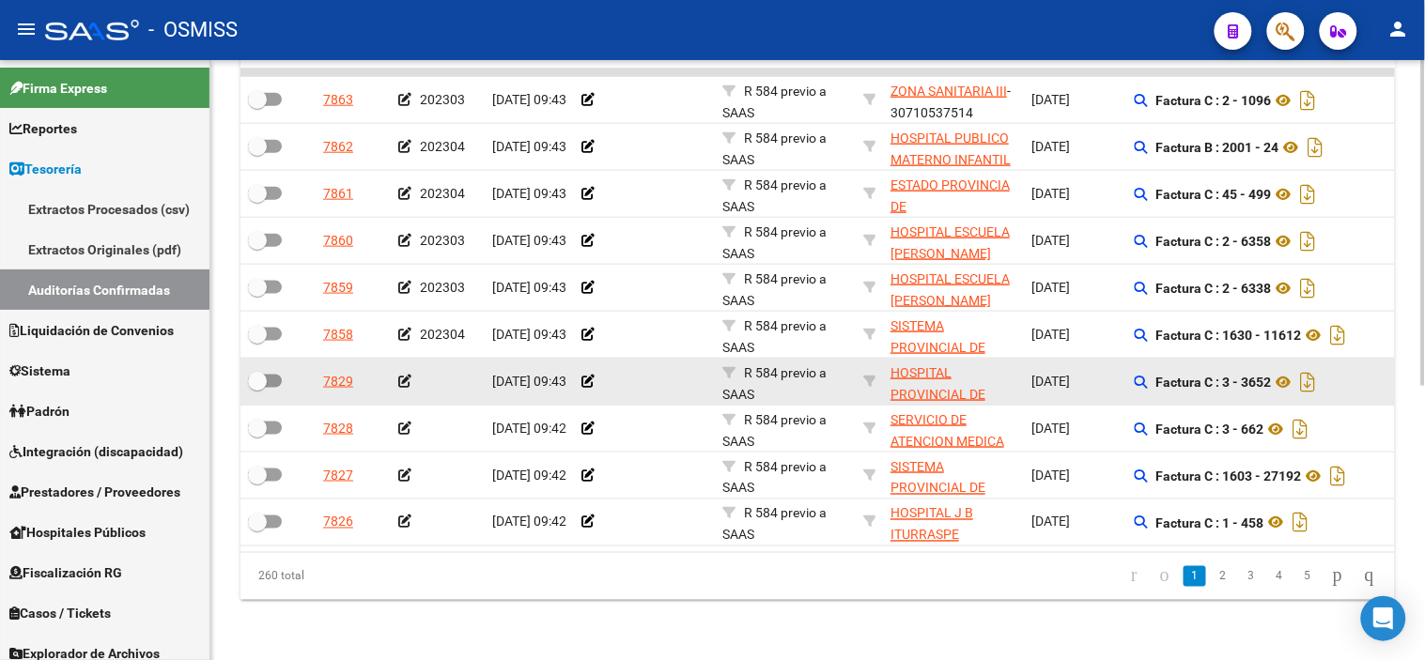
click at [405, 375] on icon at bounding box center [404, 381] width 13 height 13
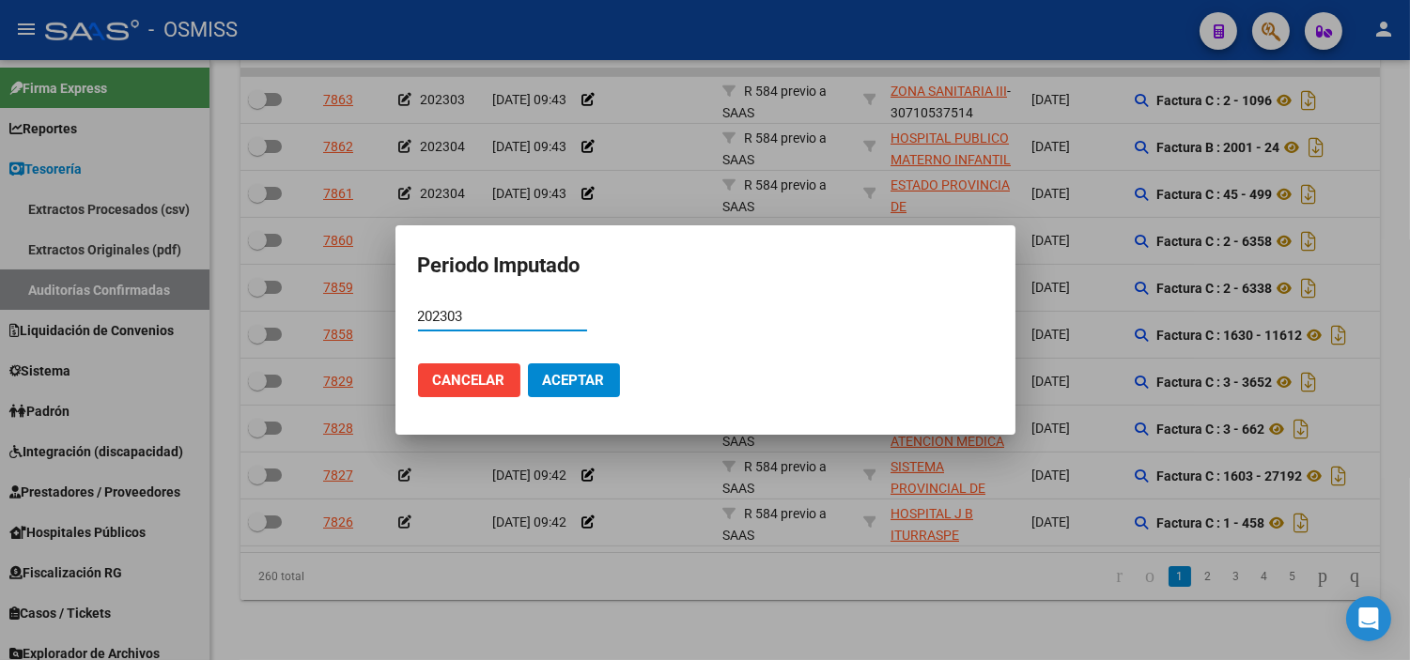
type input "202303"
click at [545, 372] on span "Aceptar" at bounding box center [574, 380] width 62 height 17
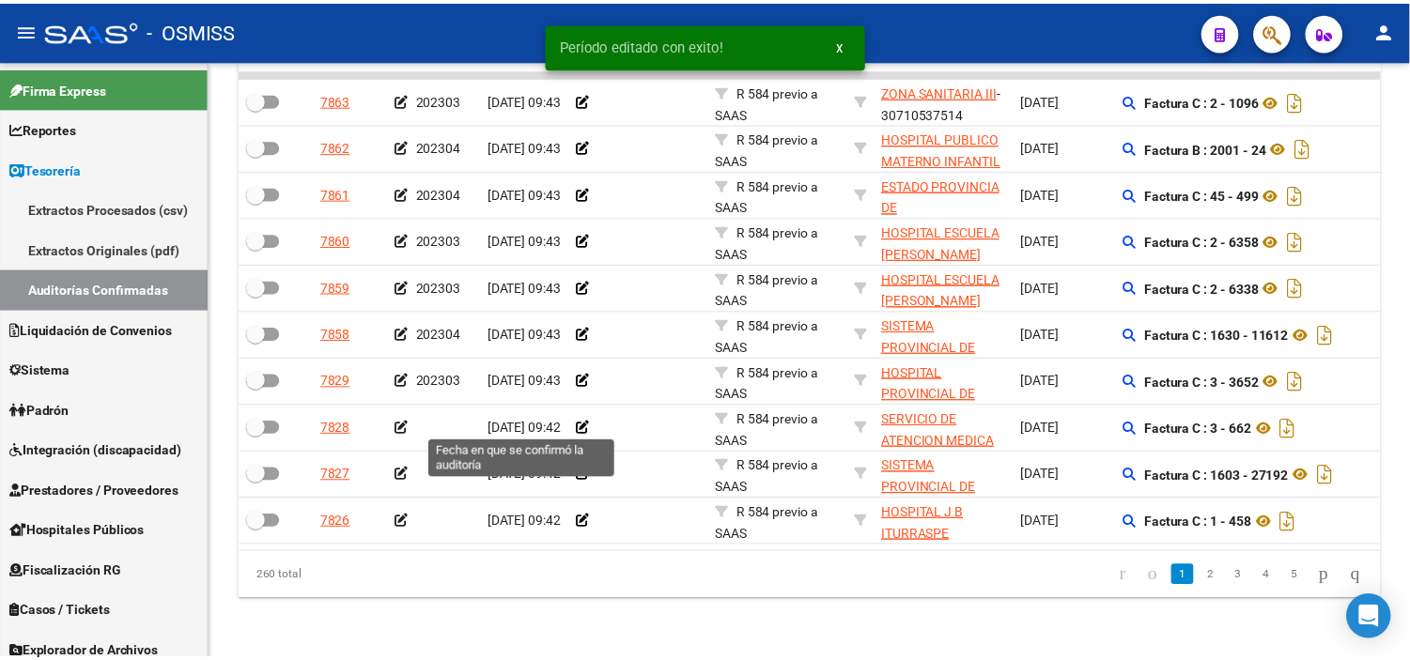
scroll to position [3, 0]
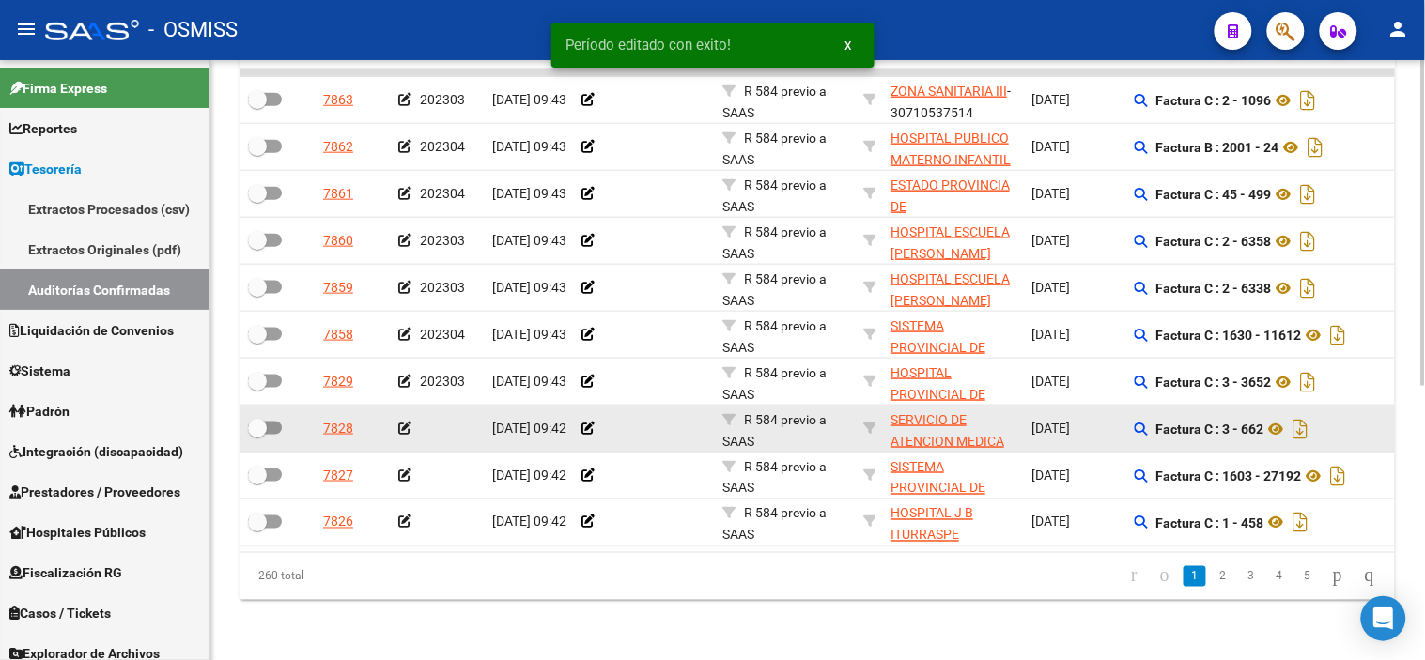
click at [395, 408] on datatable-body-cell at bounding box center [438, 429] width 94 height 46
click at [401, 422] on icon at bounding box center [404, 428] width 13 height 13
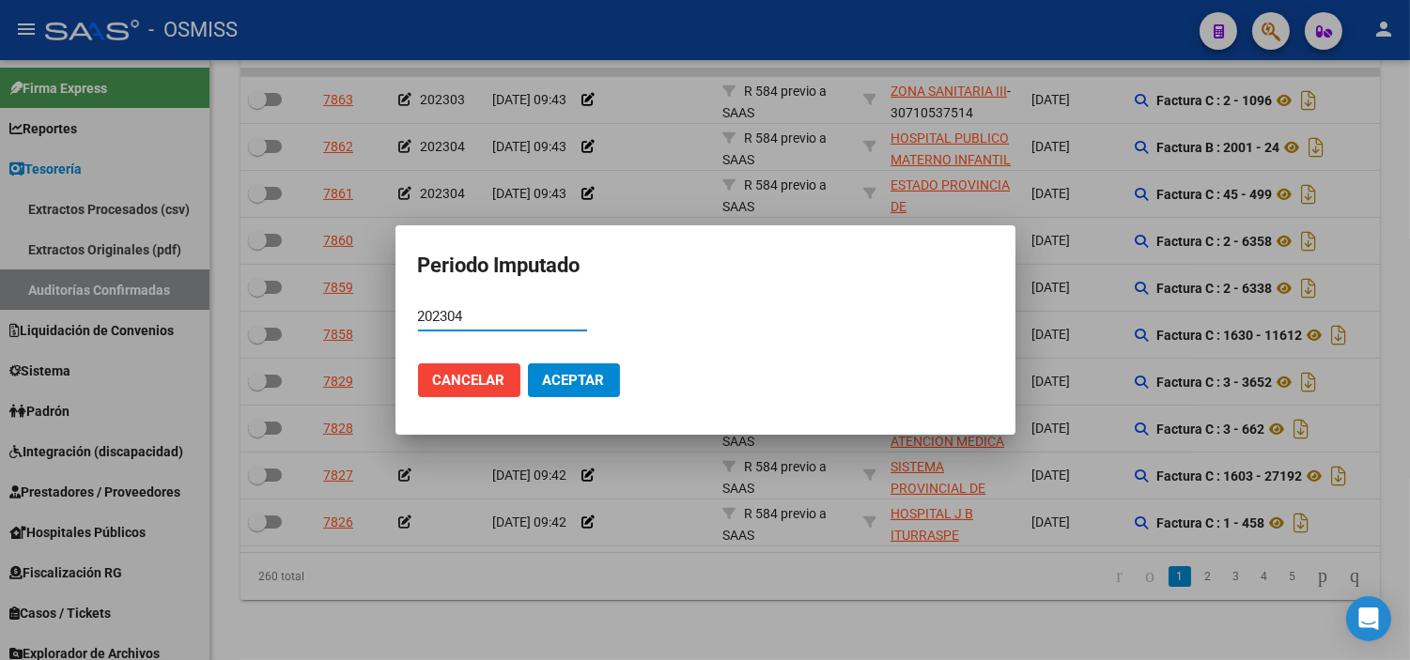
type input "202304"
click at [549, 381] on span "Aceptar" at bounding box center [574, 380] width 62 height 17
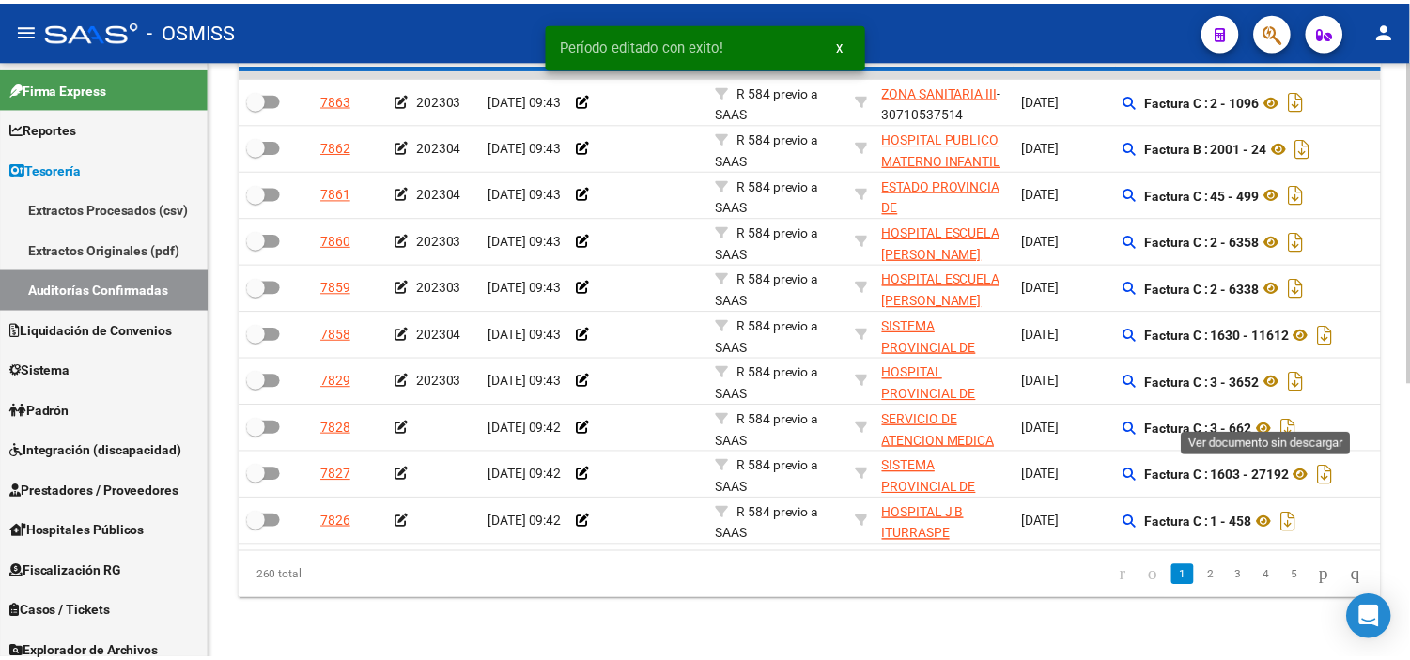
scroll to position [504, 0]
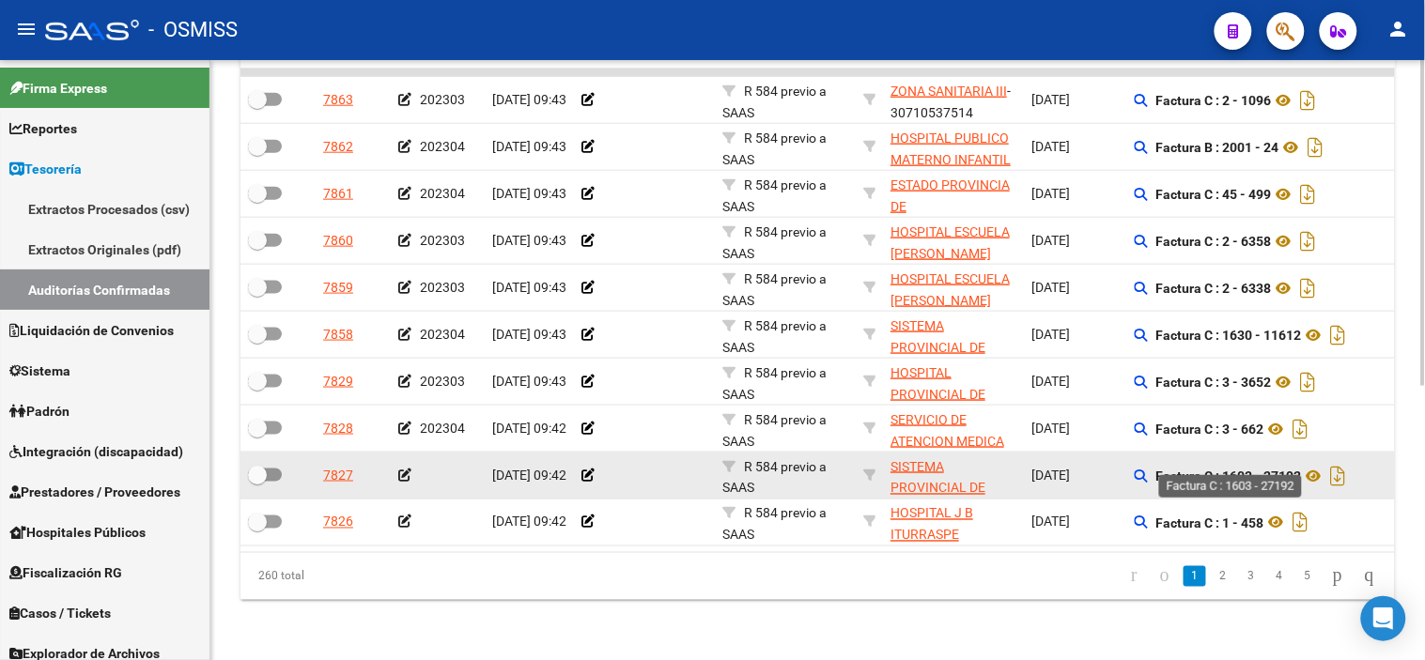
click at [1277, 469] on strong "Factura C : 1603 - 27192" at bounding box center [1229, 476] width 146 height 15
copy strong "27192"
click at [407, 469] on icon at bounding box center [404, 475] width 13 height 13
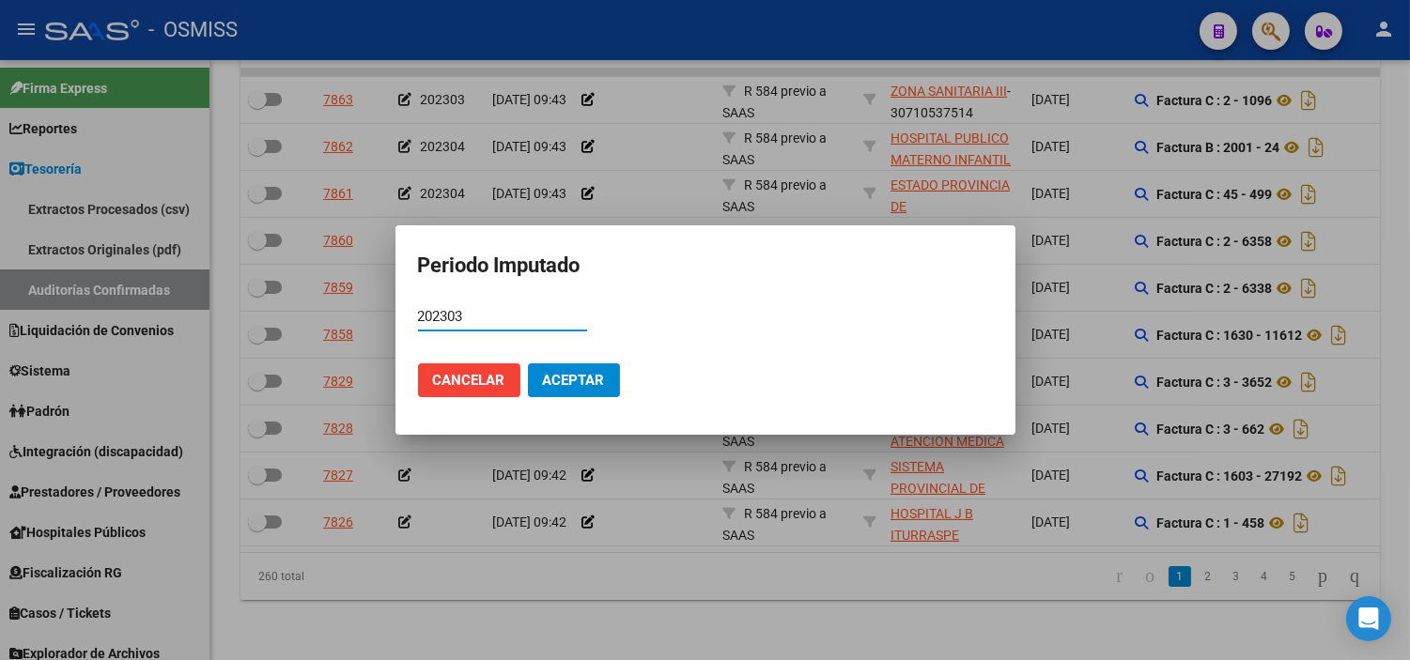
type input "202303"
click at [585, 391] on button "Aceptar" at bounding box center [574, 380] width 92 height 34
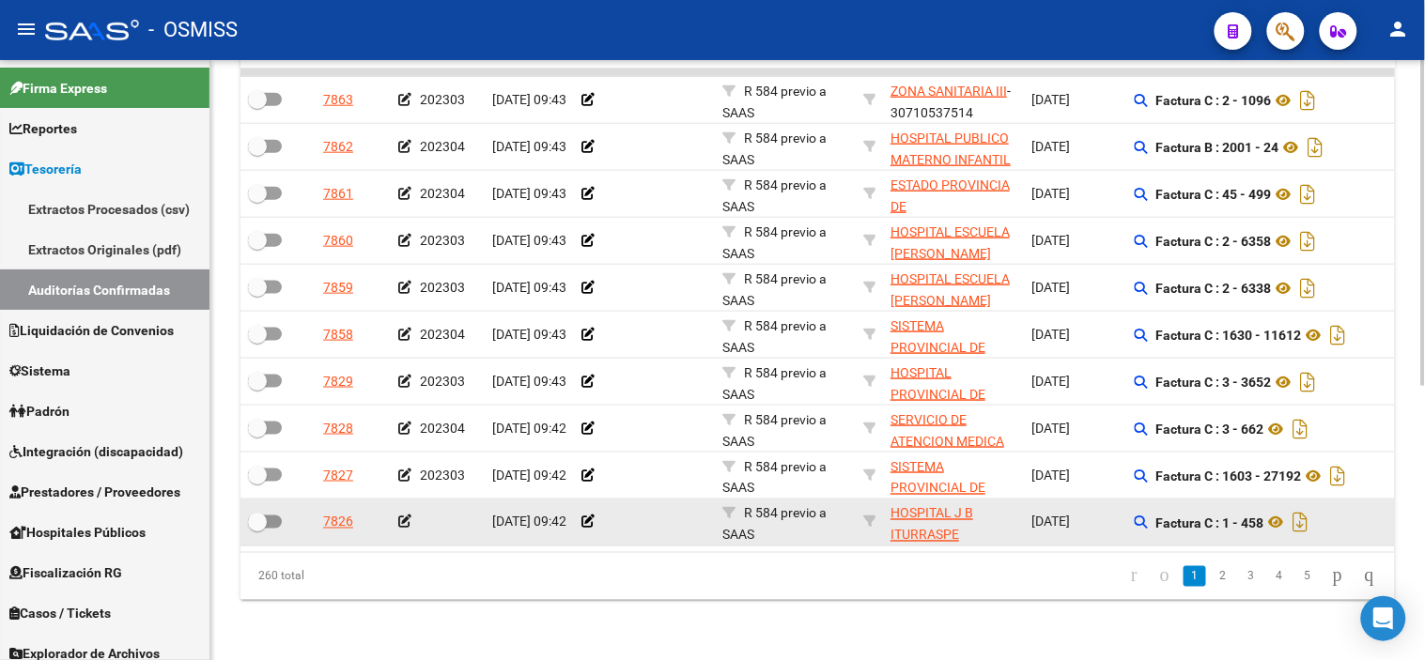
click at [399, 516] on icon at bounding box center [404, 522] width 13 height 13
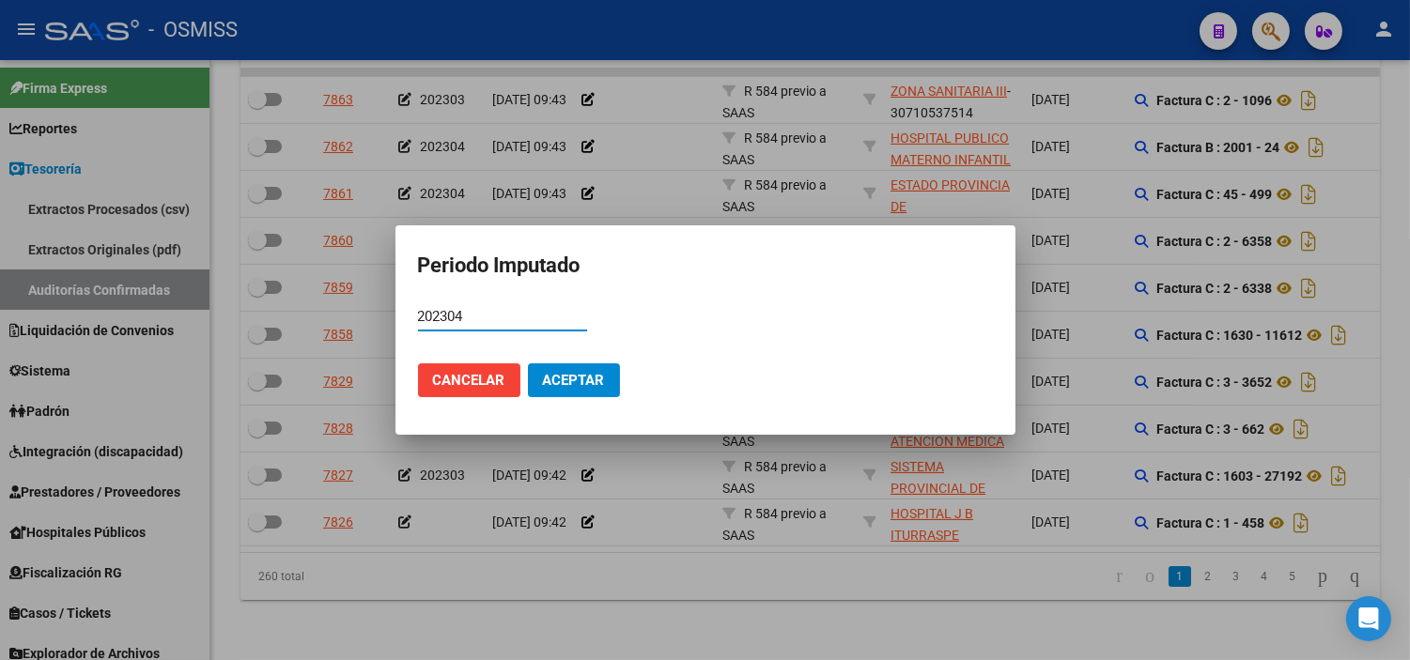
type input "202304"
click at [570, 380] on span "Aceptar" at bounding box center [574, 380] width 62 height 17
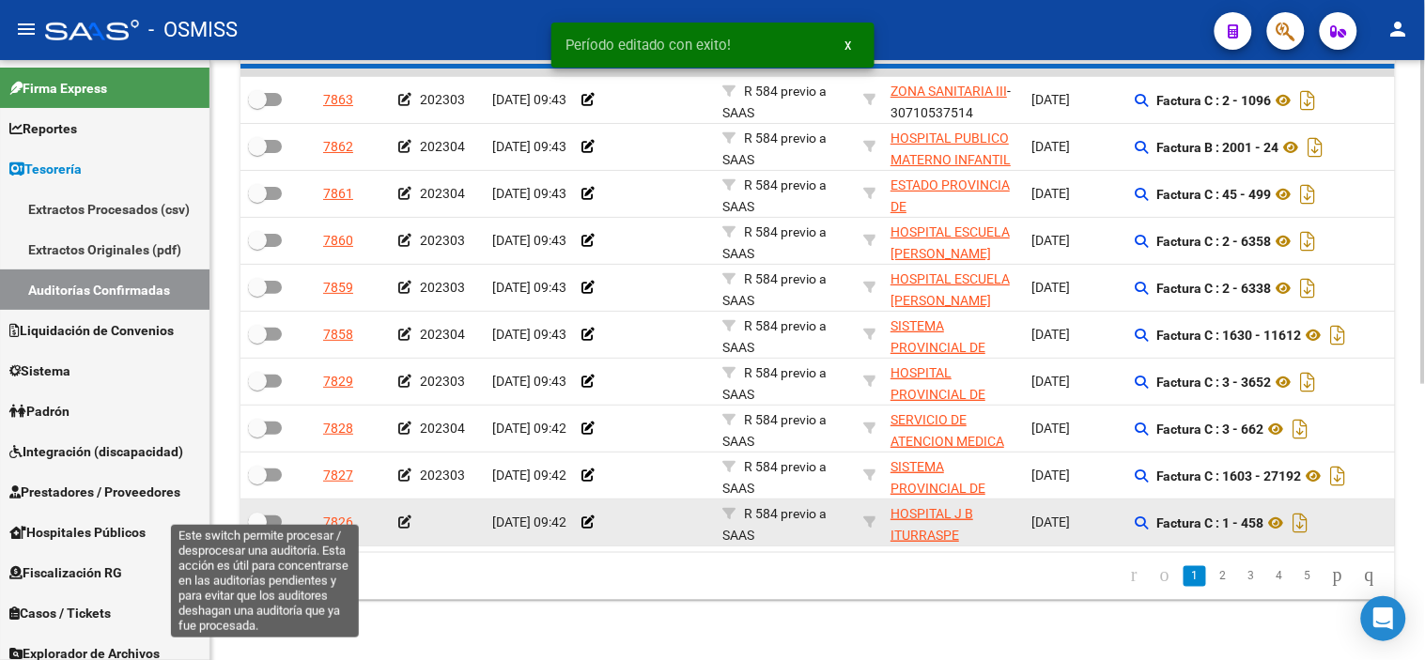
click at [257, 513] on span at bounding box center [257, 522] width 19 height 19
click at [257, 529] on input "checkbox" at bounding box center [256, 529] width 1 height 1
checkbox input "true"
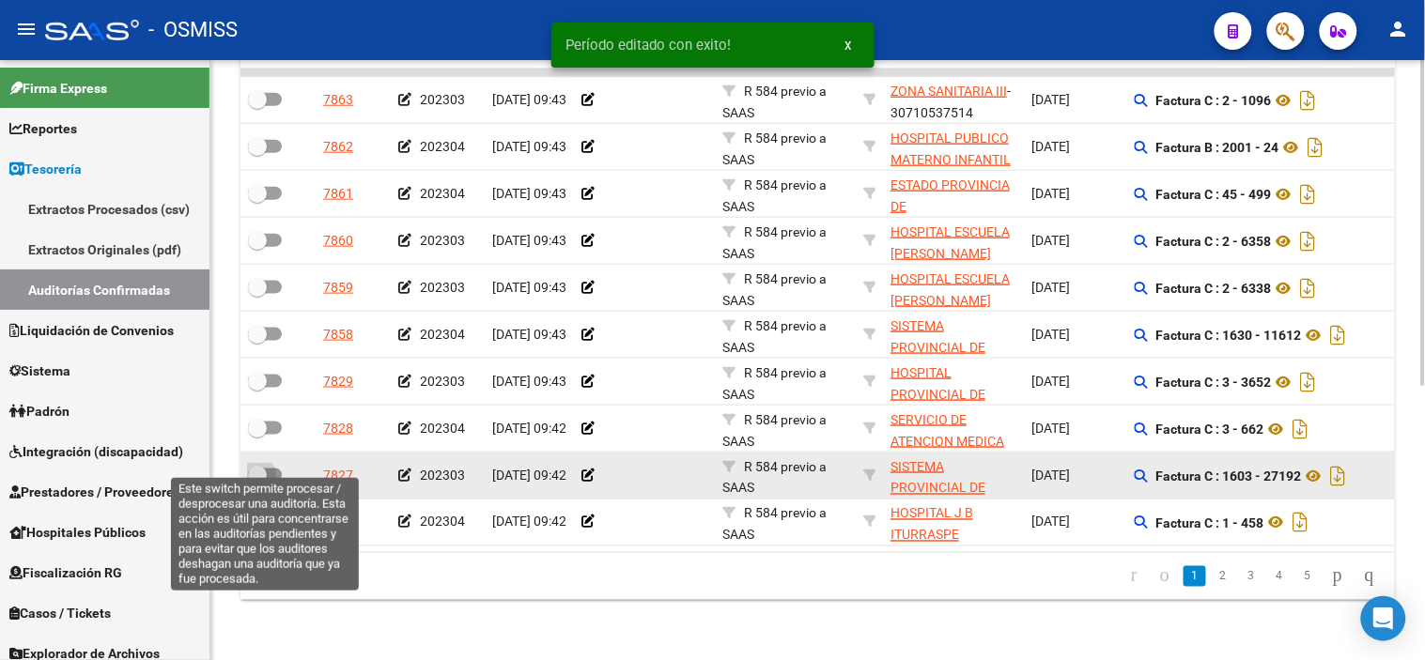
click at [275, 469] on span at bounding box center [265, 475] width 34 height 13
click at [257, 482] on input "checkbox" at bounding box center [256, 482] width 1 height 1
checkbox input "true"
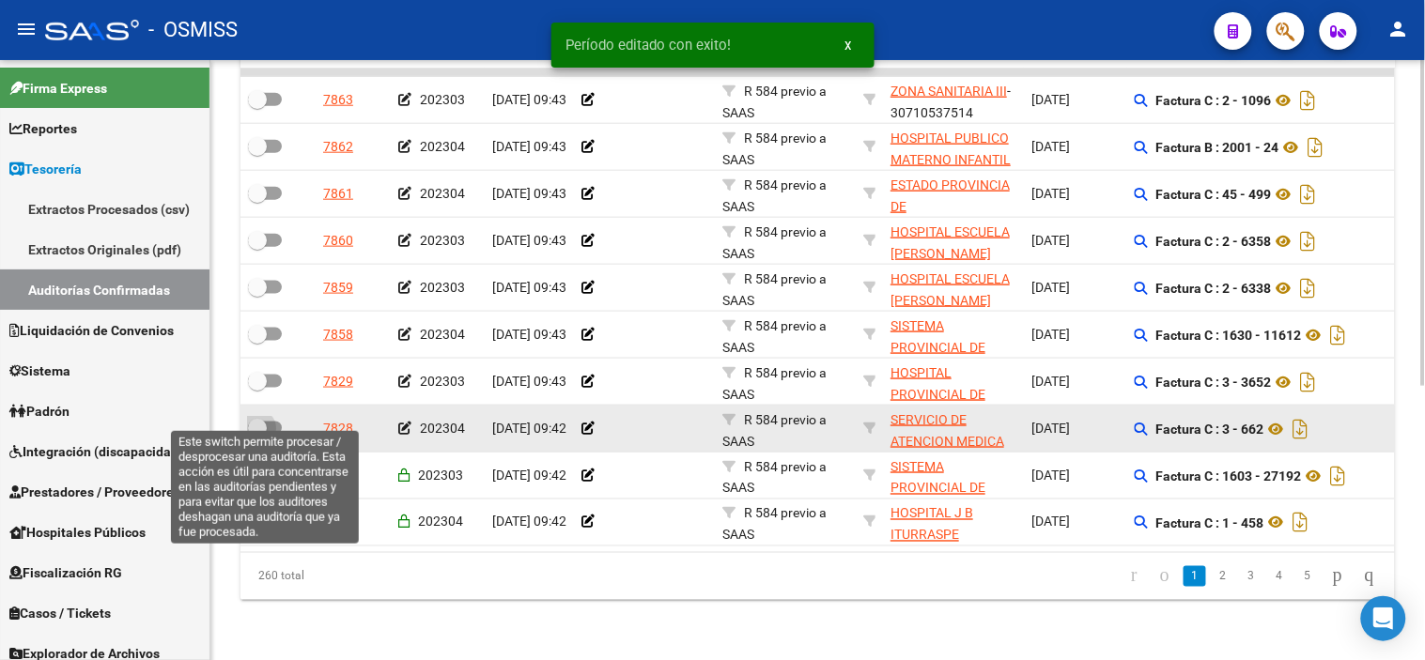
click at [278, 422] on span at bounding box center [265, 428] width 34 height 13
click at [257, 435] on input "checkbox" at bounding box center [256, 435] width 1 height 1
checkbox input "true"
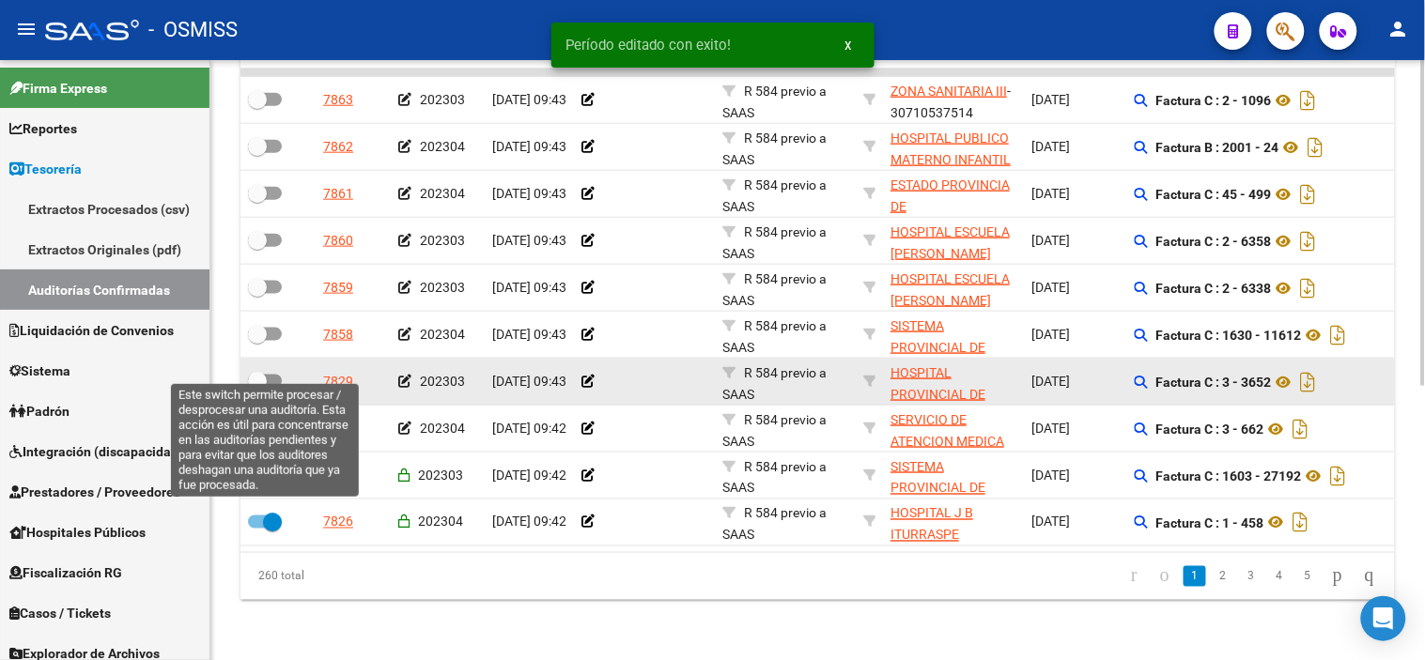
click at [278, 375] on span at bounding box center [265, 381] width 34 height 13
click at [257, 388] on input "checkbox" at bounding box center [256, 388] width 1 height 1
checkbox input "true"
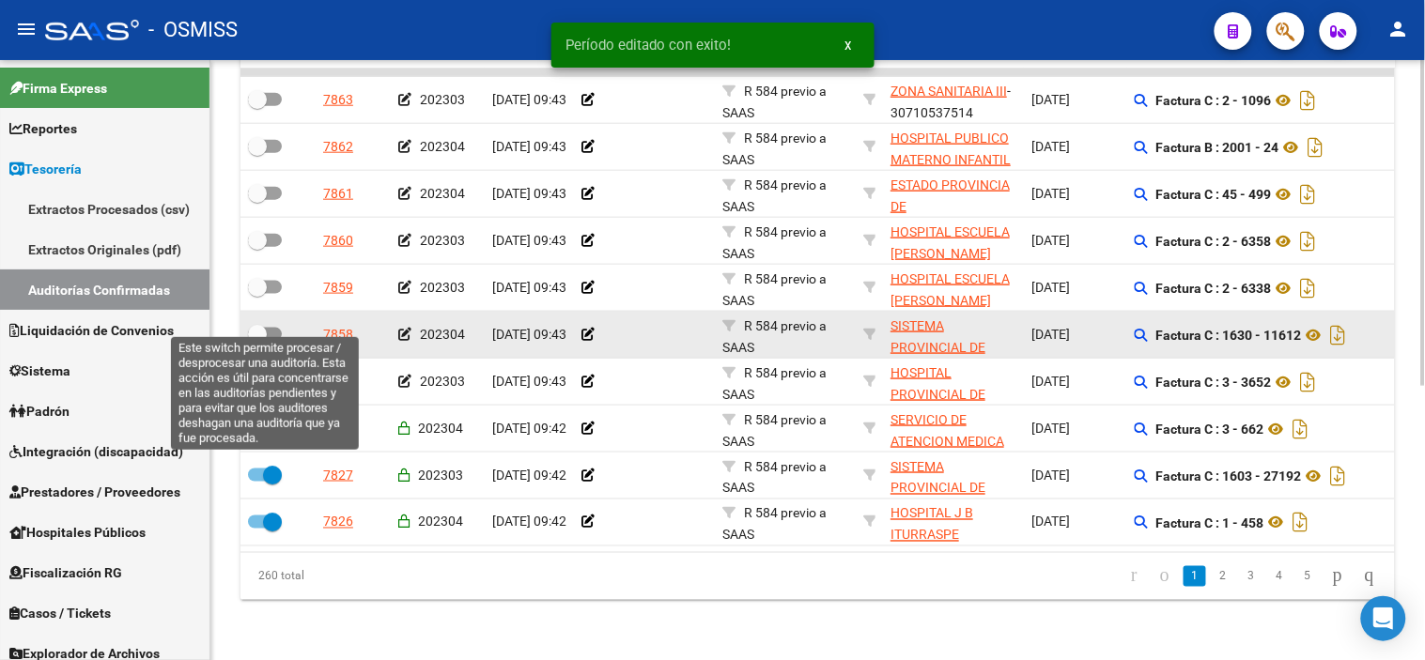
click at [276, 328] on span at bounding box center [265, 334] width 34 height 13
click at [257, 341] on input "checkbox" at bounding box center [256, 341] width 1 height 1
checkbox input "true"
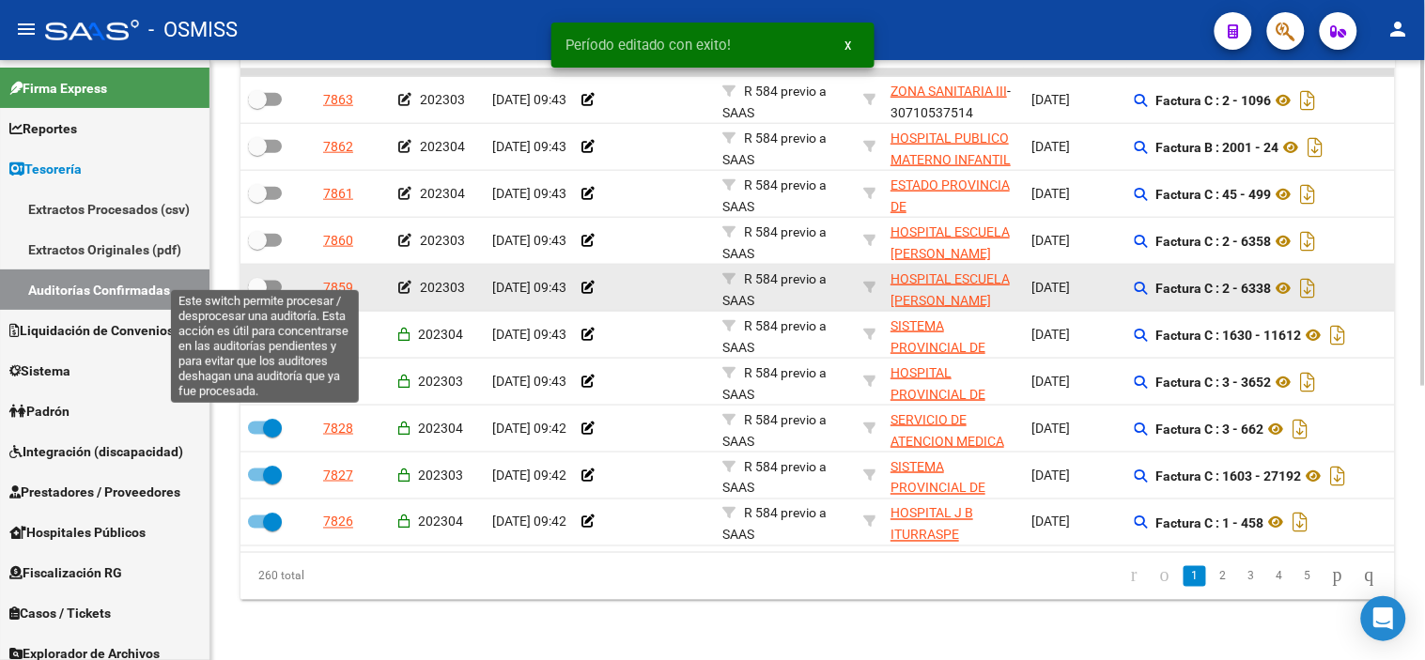
click at [279, 281] on span at bounding box center [265, 287] width 34 height 13
click at [257, 294] on input "checkbox" at bounding box center [256, 294] width 1 height 1
checkbox input "true"
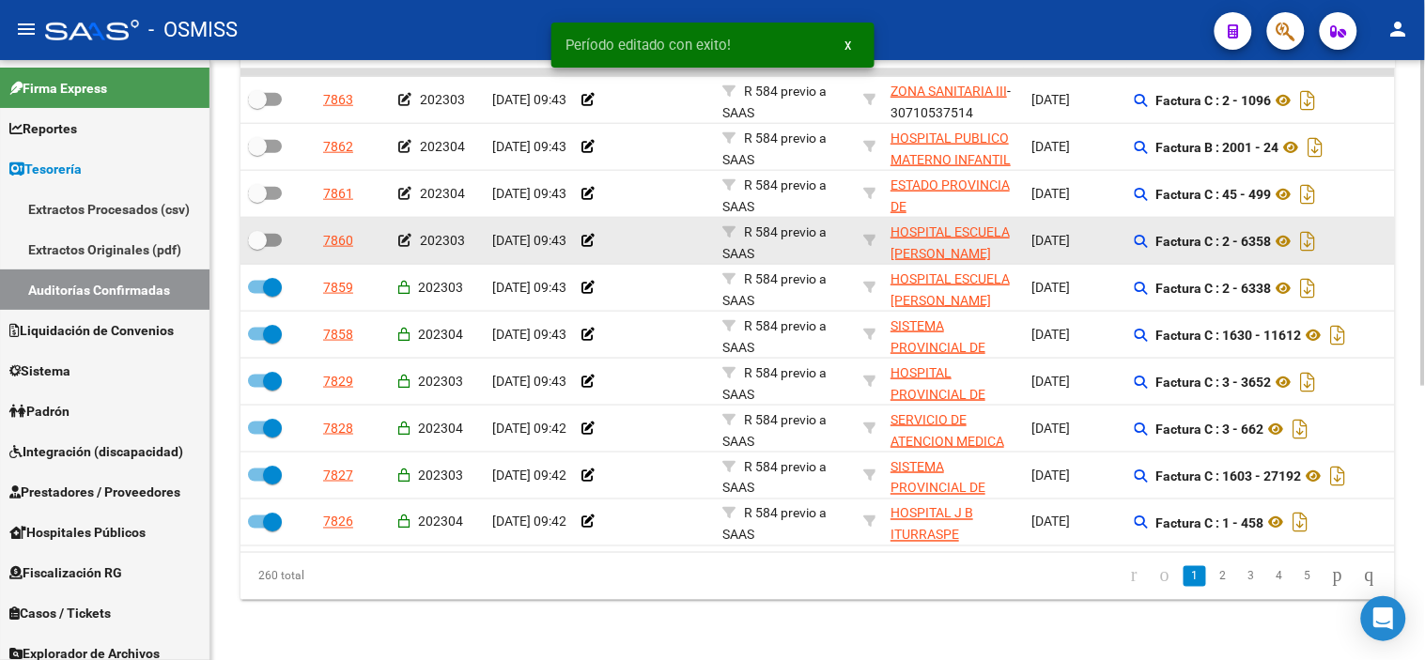
click at [268, 218] on datatable-body-cell at bounding box center [277, 241] width 75 height 46
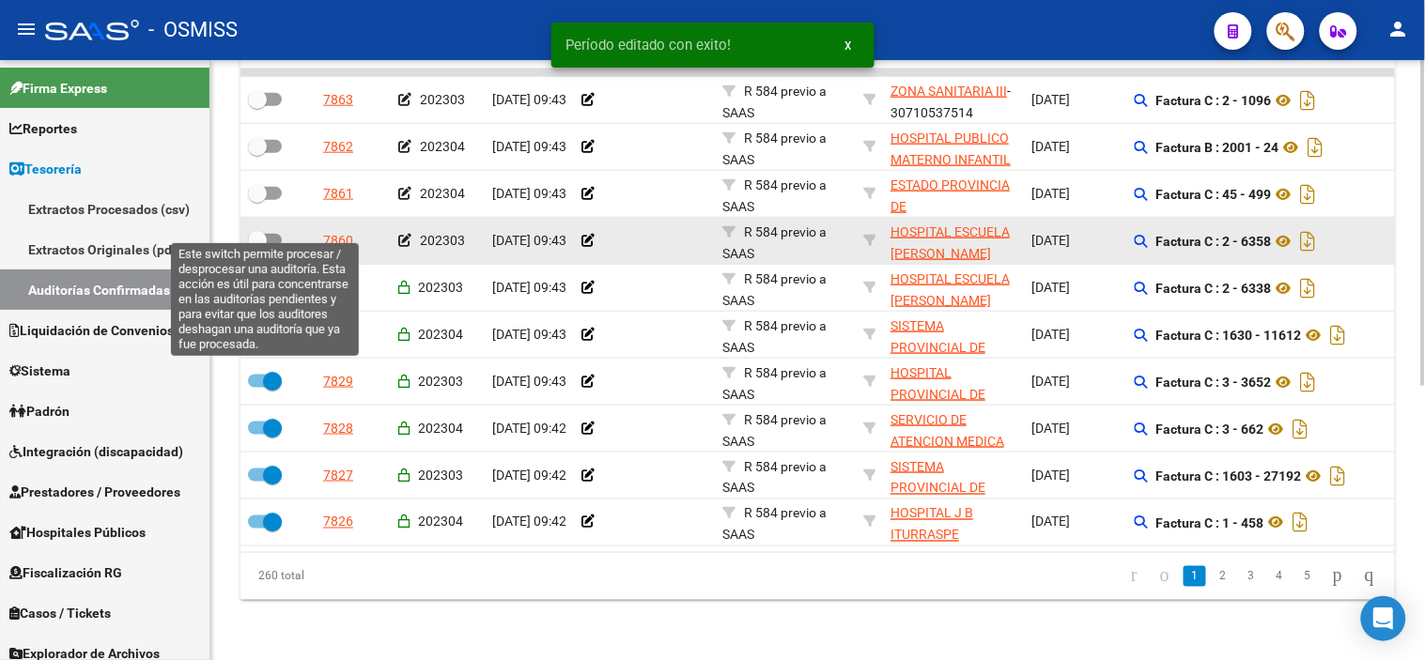
click at [266, 231] on span at bounding box center [257, 240] width 19 height 19
click at [257, 247] on input "checkbox" at bounding box center [256, 247] width 1 height 1
checkbox input "true"
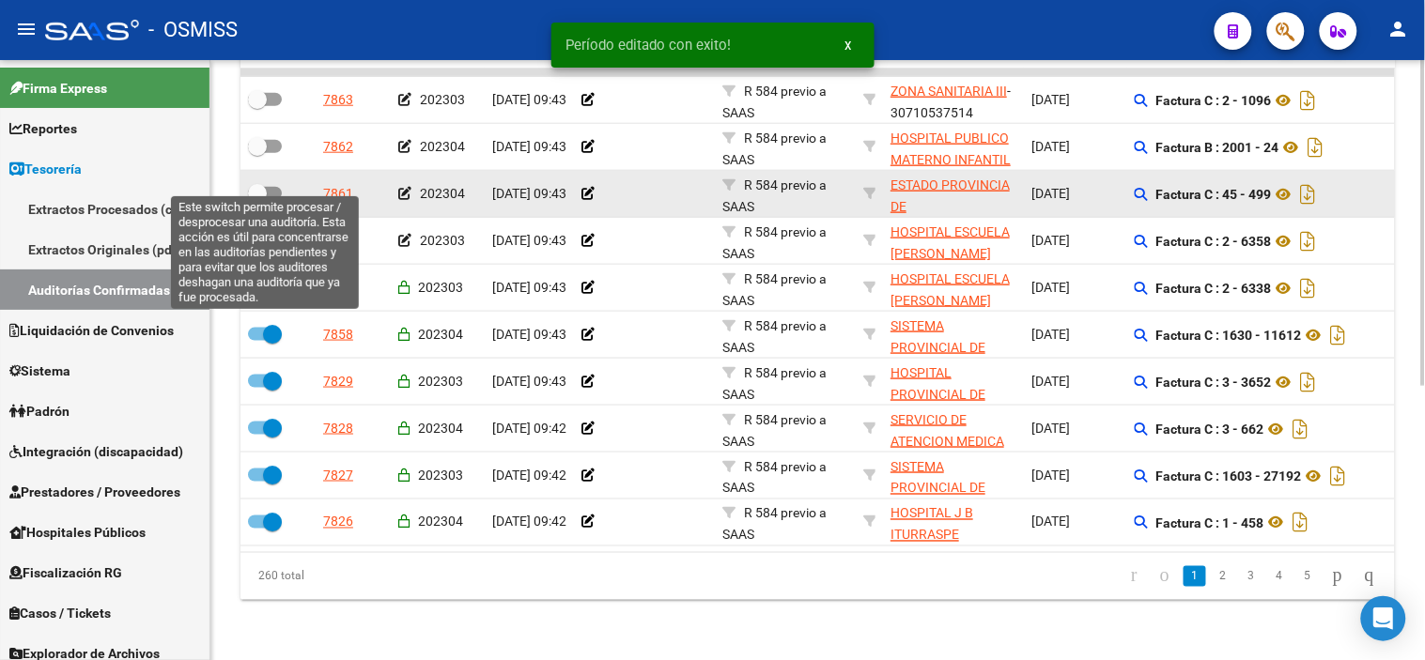
click at [267, 187] on span at bounding box center [265, 193] width 34 height 13
click at [257, 200] on input "checkbox" at bounding box center [256, 200] width 1 height 1
checkbox input "true"
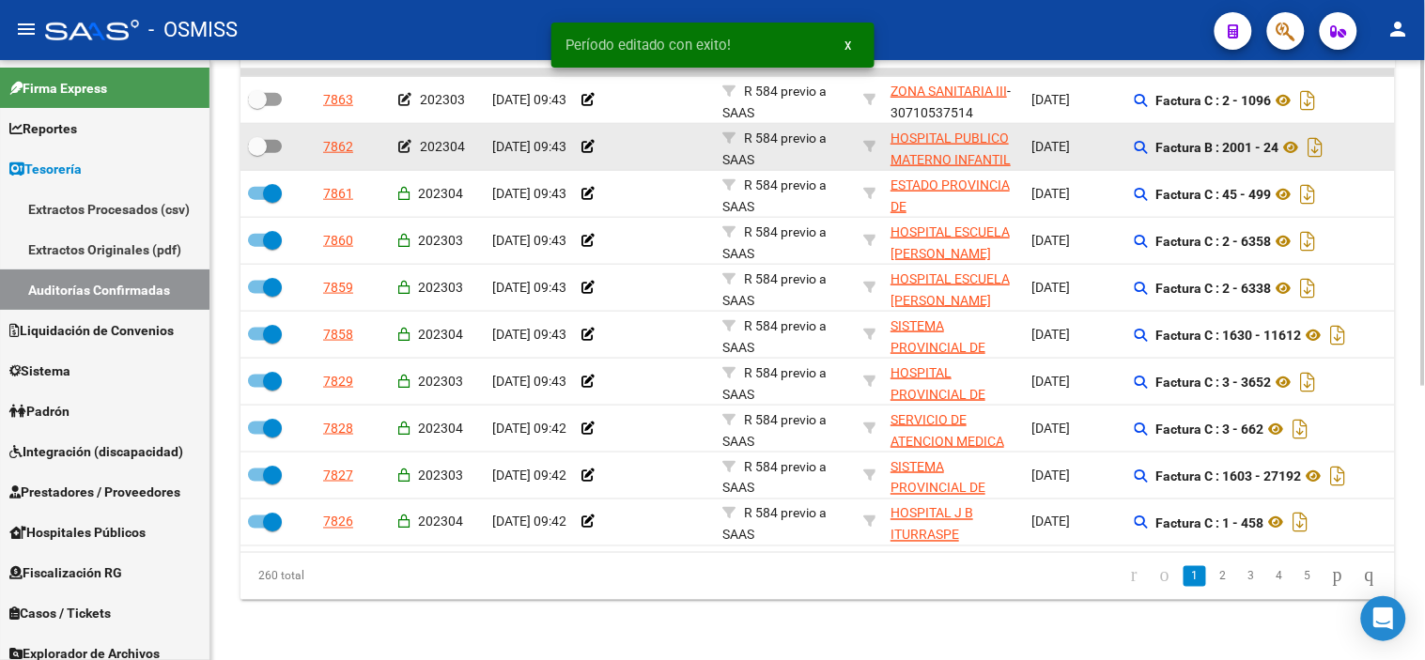
click at [284, 135] on div at bounding box center [278, 147] width 60 height 24
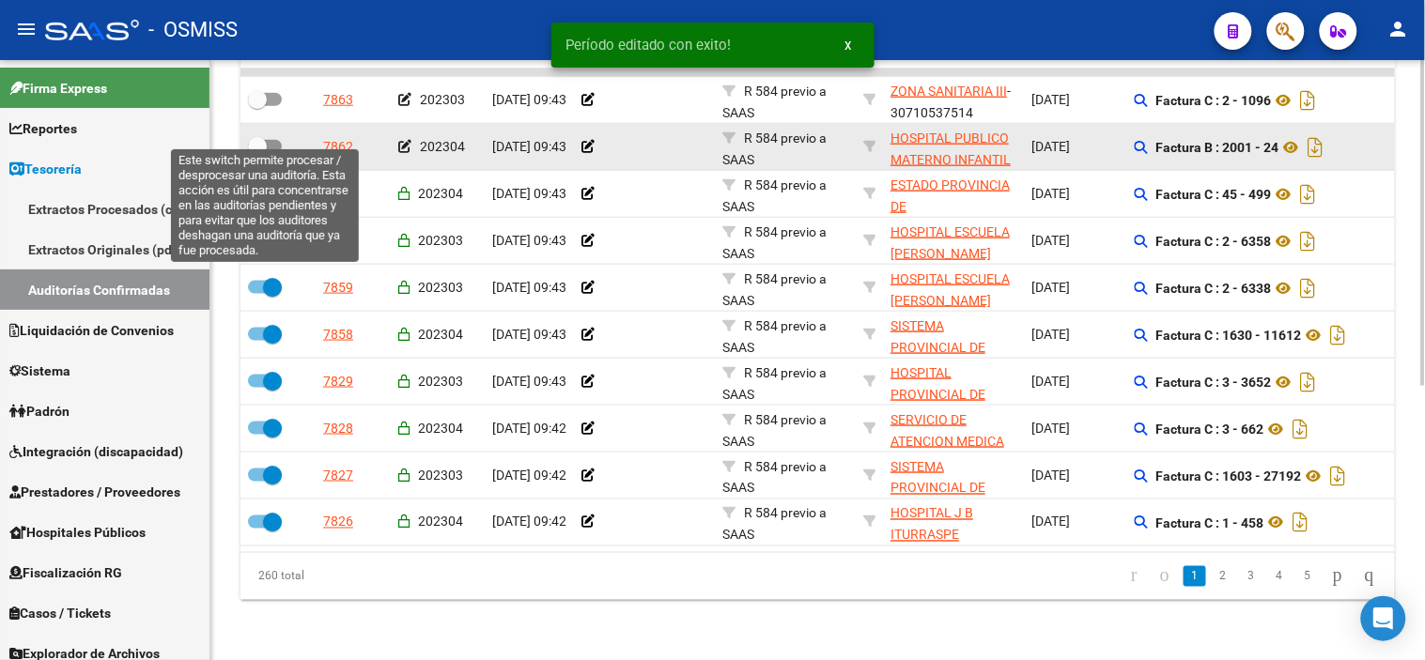
click at [272, 140] on span at bounding box center [265, 146] width 34 height 13
click at [257, 153] on input "checkbox" at bounding box center [256, 153] width 1 height 1
checkbox input "true"
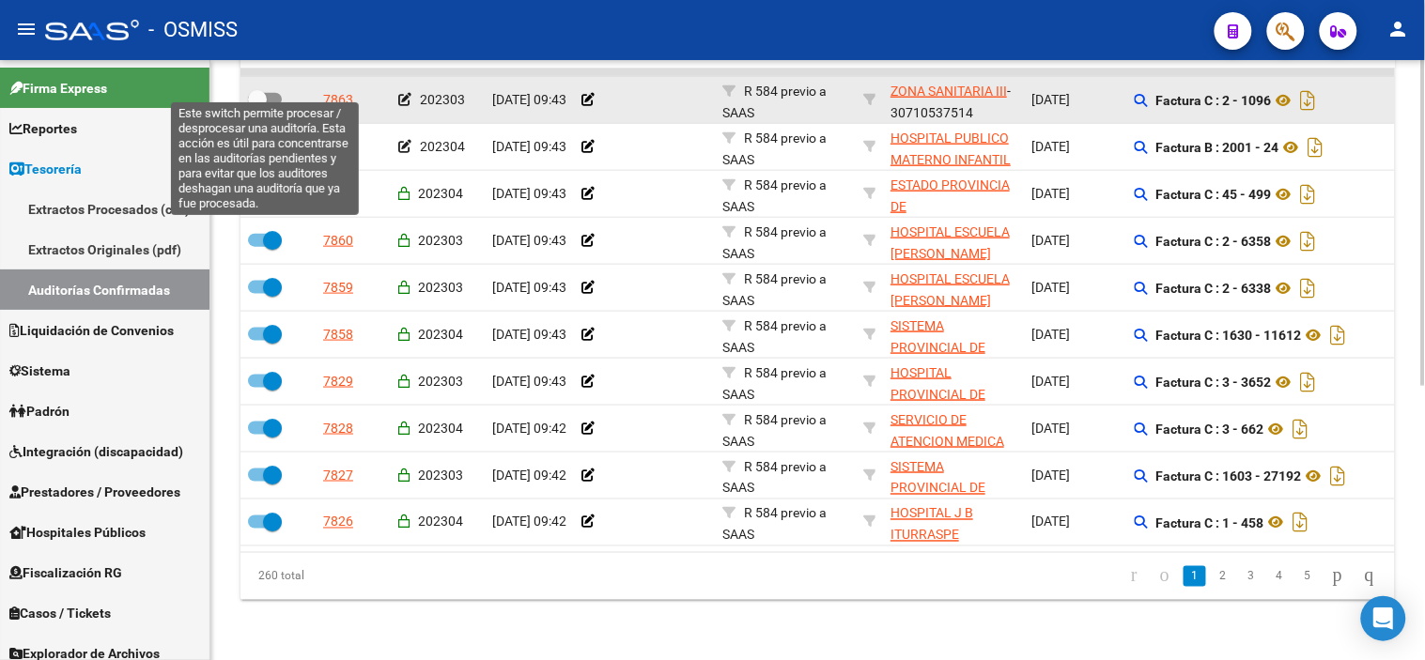
click at [255, 90] on span at bounding box center [257, 99] width 19 height 19
click at [256, 106] on input "checkbox" at bounding box center [256, 106] width 1 height 1
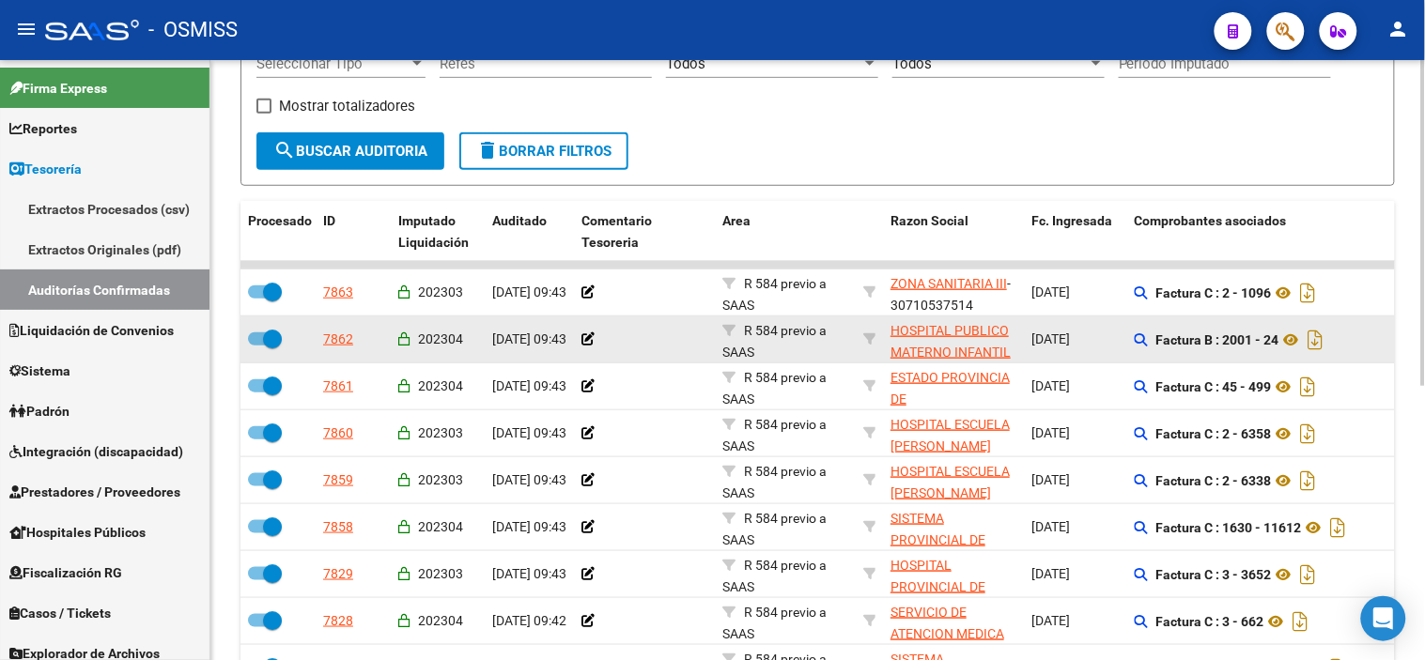
scroll to position [296, 0]
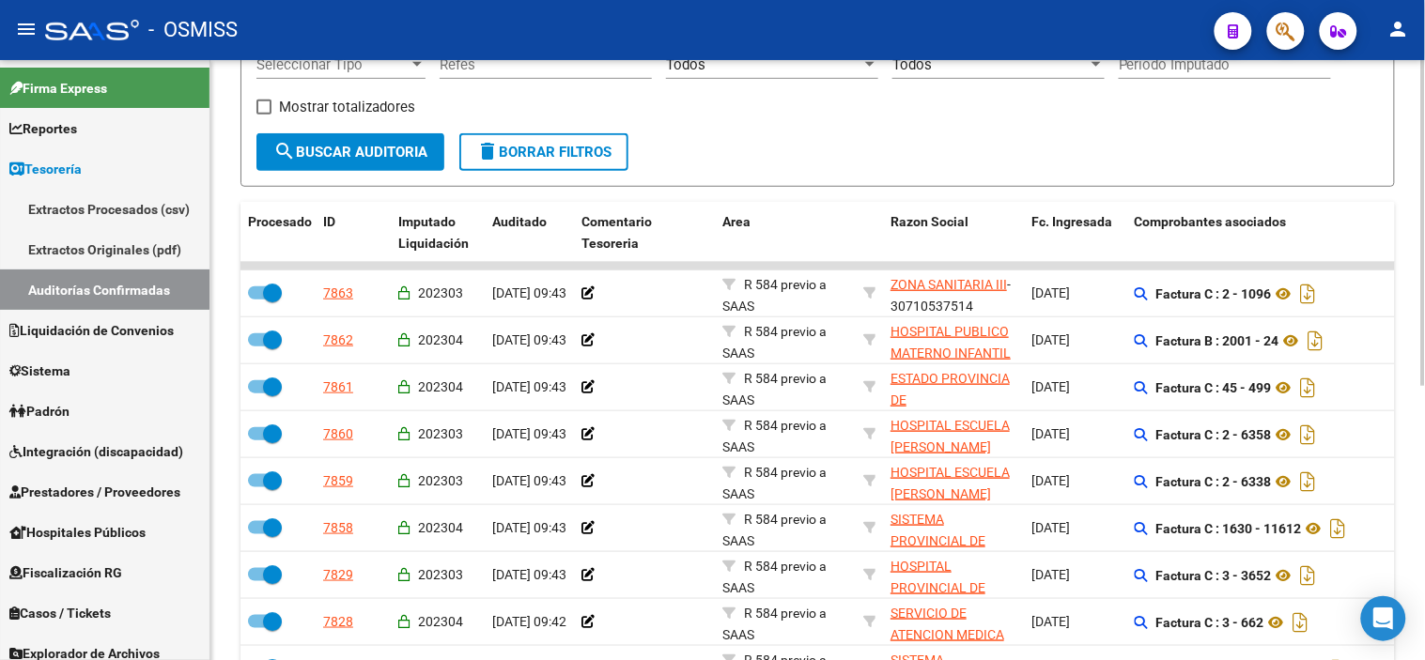
click at [395, 155] on span "search Buscar Auditoria" at bounding box center [350, 152] width 154 height 17
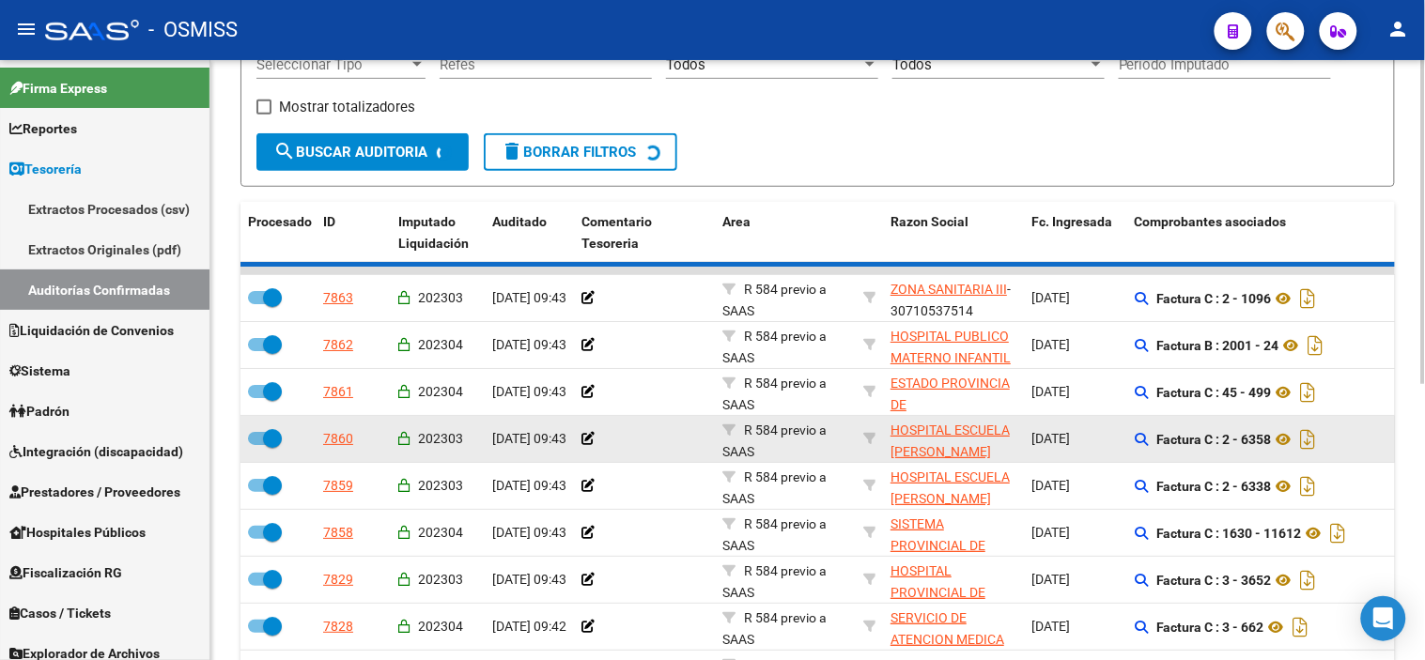
scroll to position [504, 0]
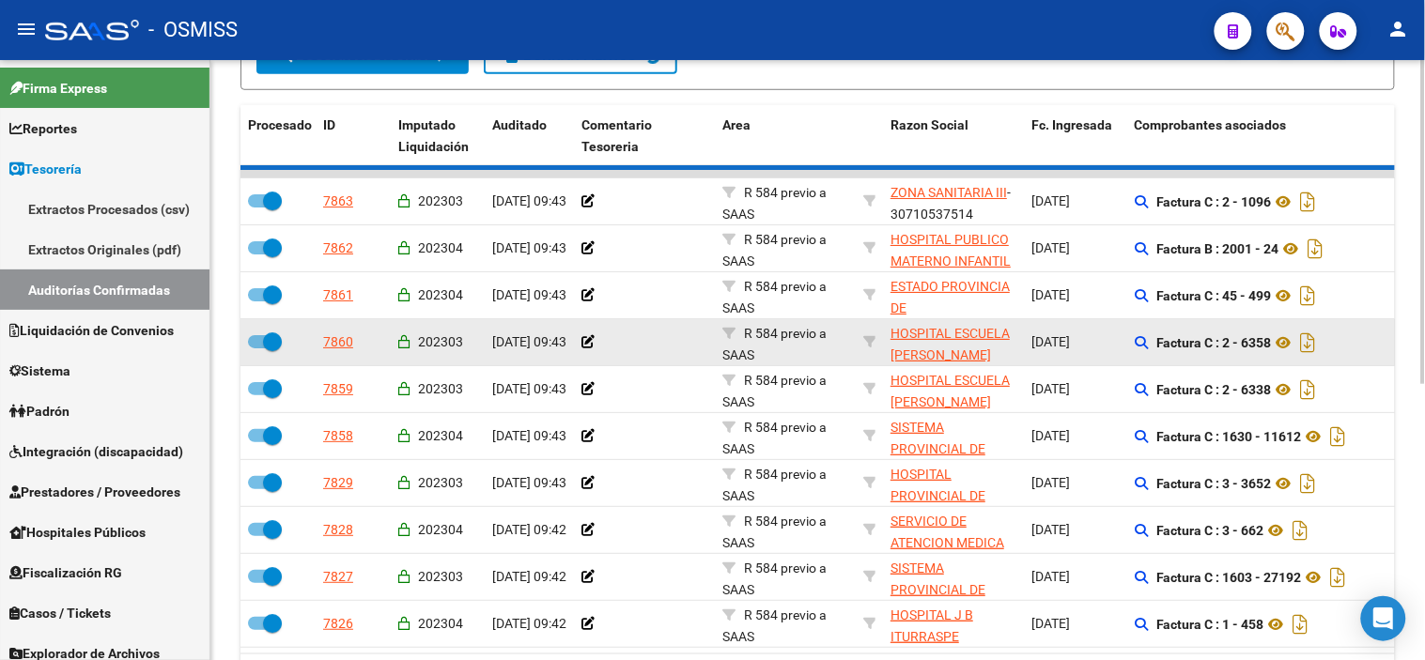
checkbox input "false"
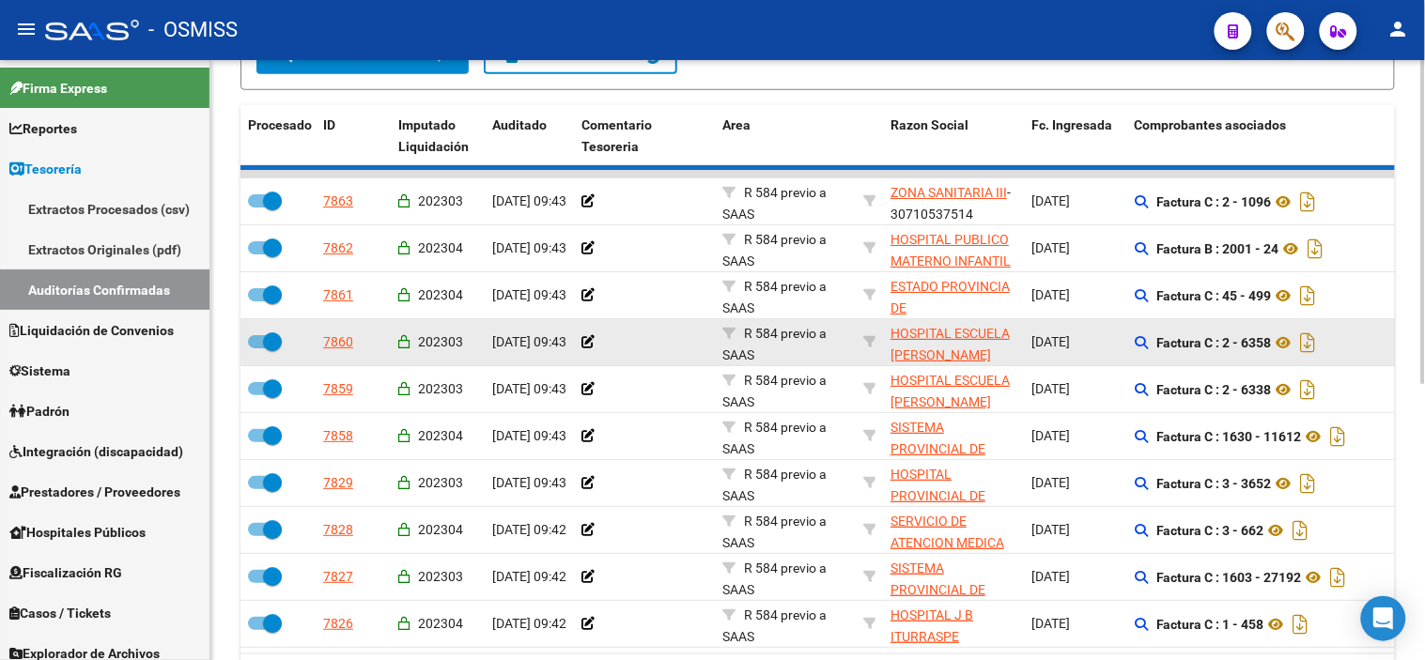
checkbox input "false"
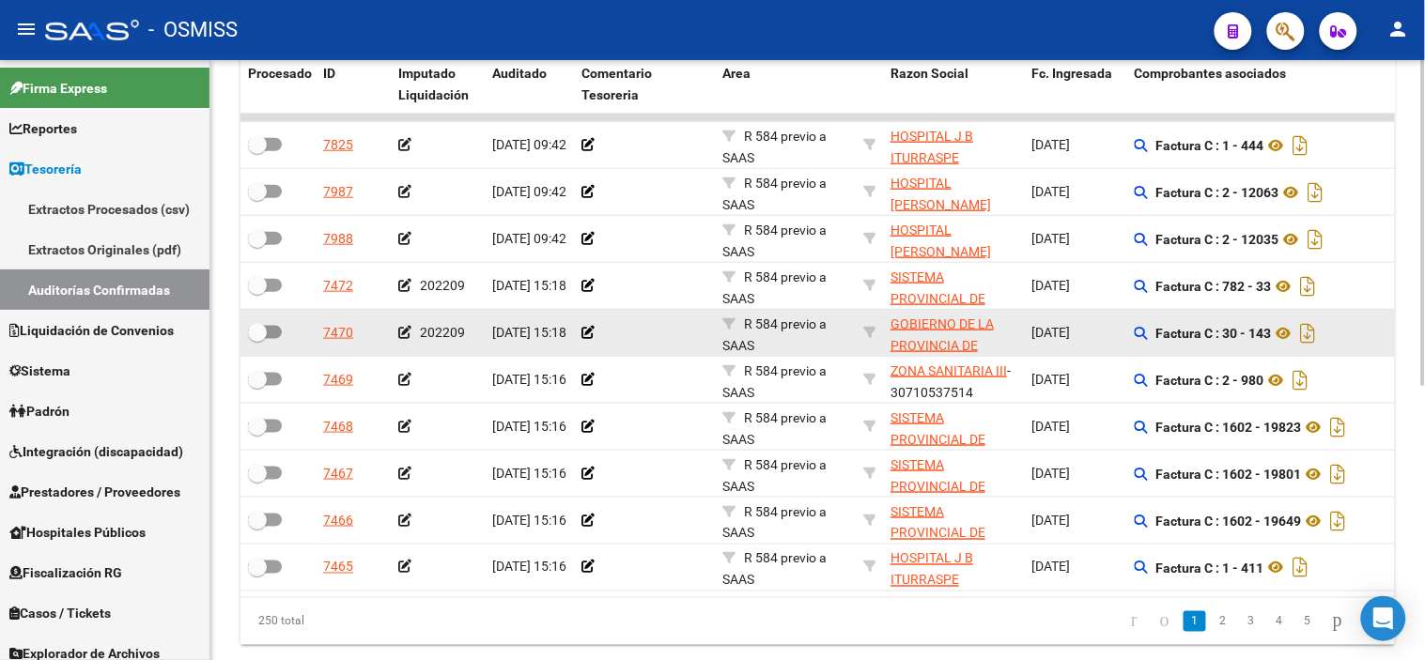
scroll to position [400, 0]
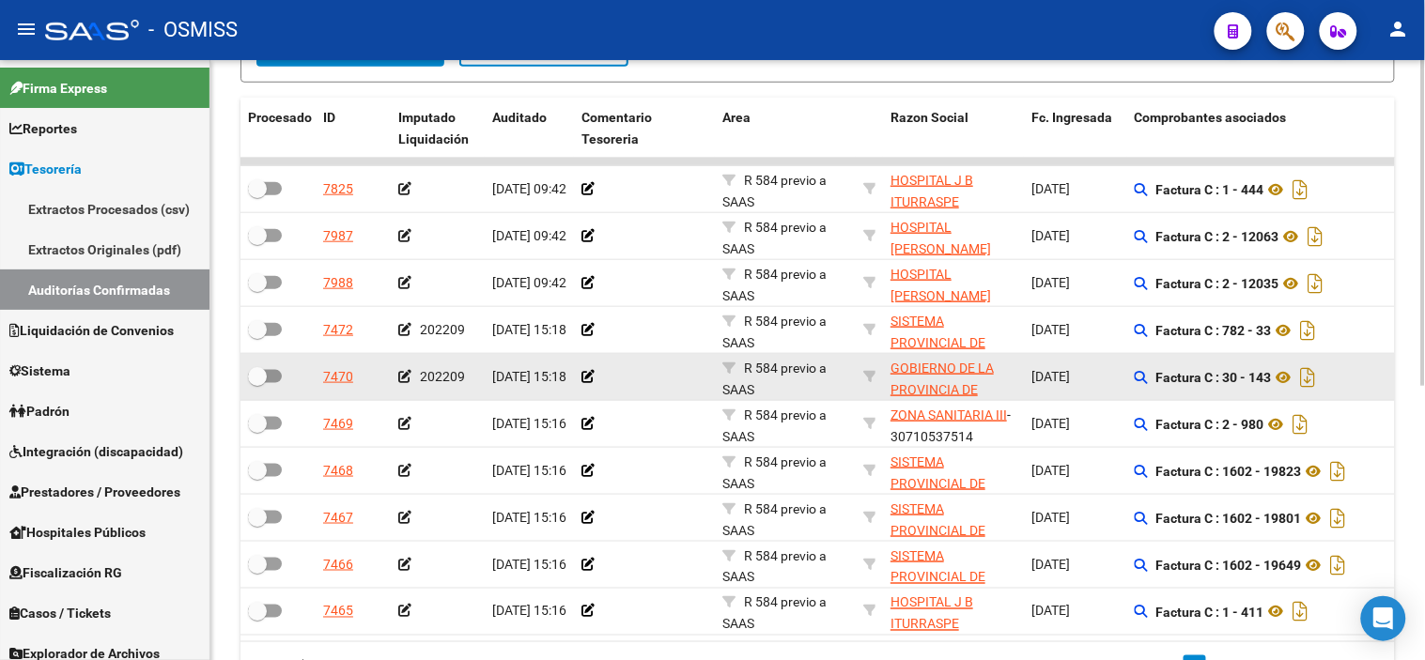
click at [409, 377] on icon at bounding box center [404, 376] width 13 height 13
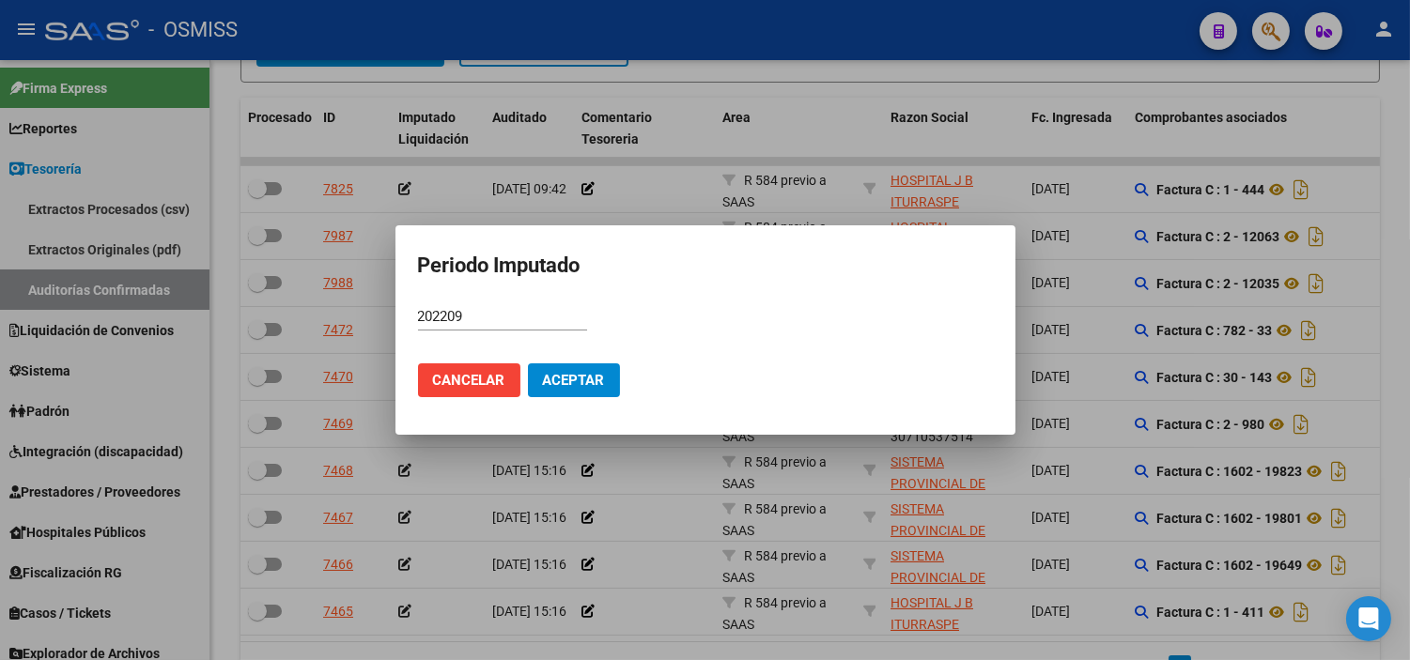
drag, startPoint x: 537, startPoint y: 325, endPoint x: 409, endPoint y: 323, distance: 127.7
click at [409, 323] on mat-dialog-content "202209 Período (AAAAMM)" at bounding box center [705, 325] width 620 height 46
click at [517, 322] on input "202209" at bounding box center [502, 316] width 169 height 17
click at [539, 374] on button "Aceptar" at bounding box center [574, 380] width 92 height 34
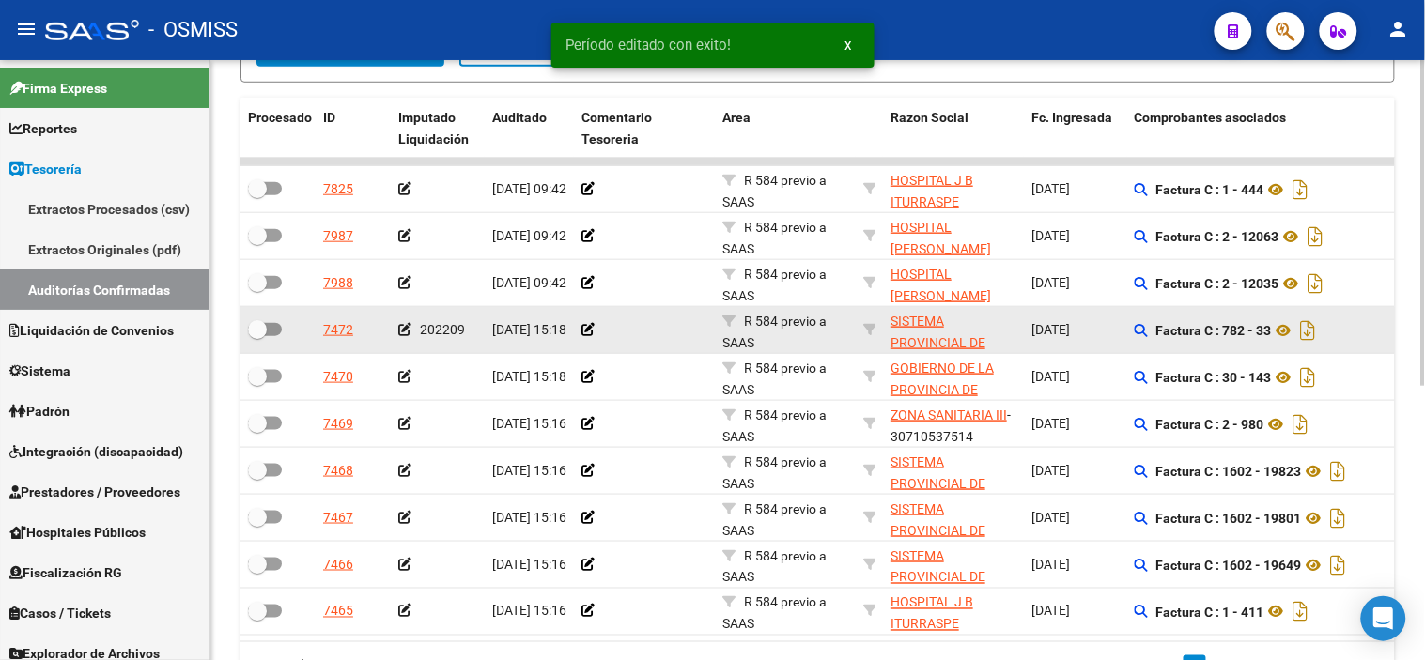
click at [399, 332] on icon at bounding box center [404, 329] width 13 height 13
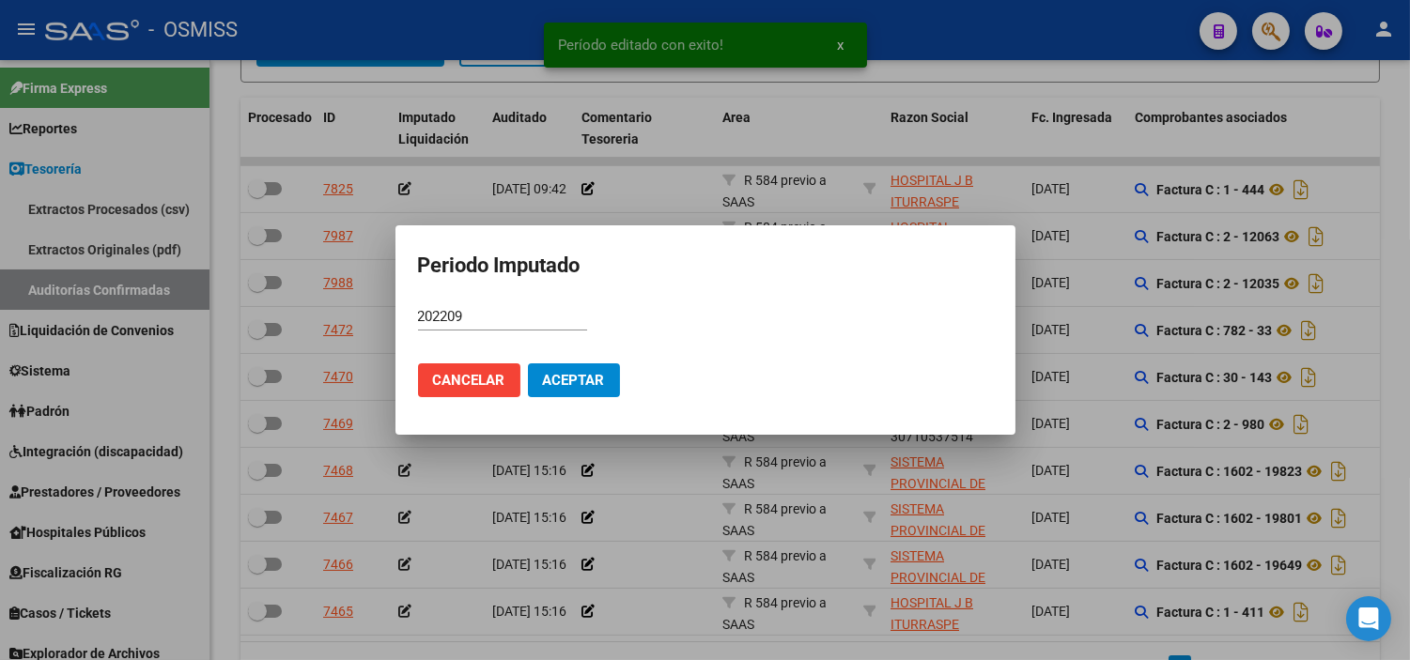
drag, startPoint x: 498, startPoint y: 326, endPoint x: 443, endPoint y: 316, distance: 55.3
click at [443, 316] on div "202209 Período (AAAAMM)" at bounding box center [502, 316] width 169 height 28
click at [437, 316] on input "202209" at bounding box center [502, 316] width 169 height 17
click at [436, 316] on input "202209" at bounding box center [502, 316] width 169 height 17
click at [435, 316] on input "202209" at bounding box center [502, 316] width 169 height 17
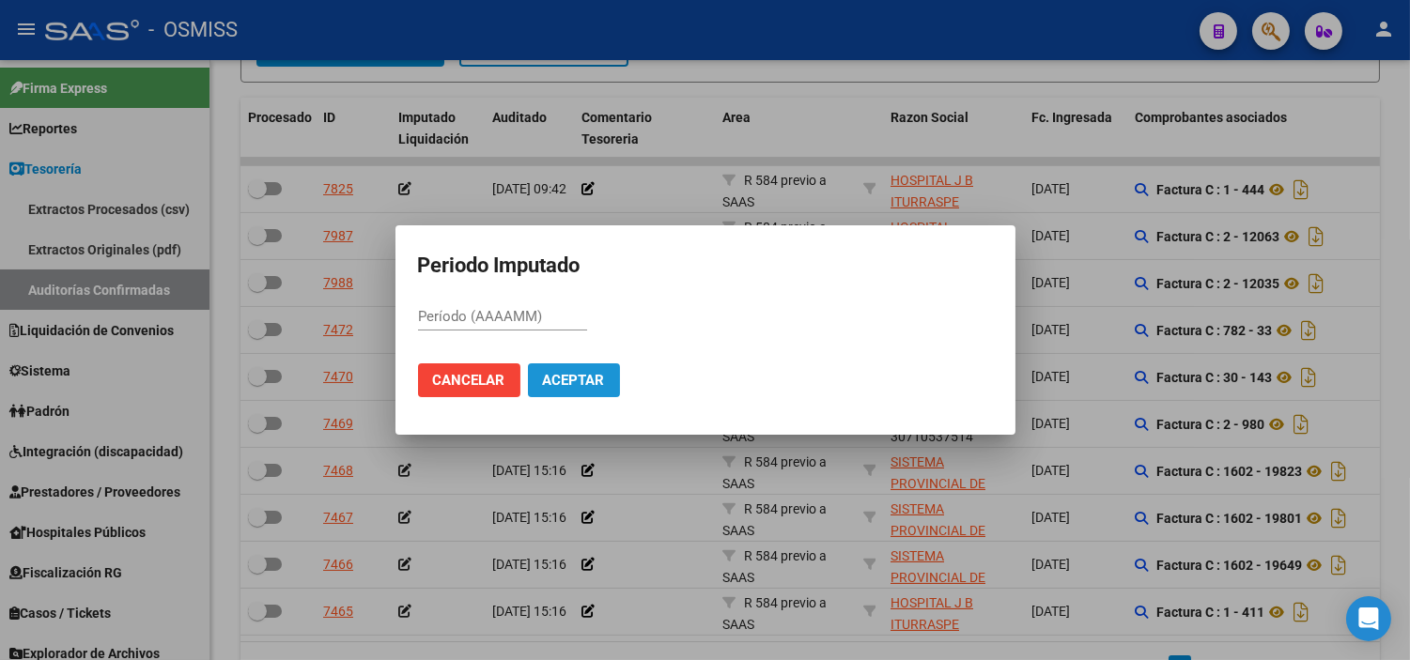
click at [547, 373] on span "Aceptar" at bounding box center [574, 380] width 62 height 17
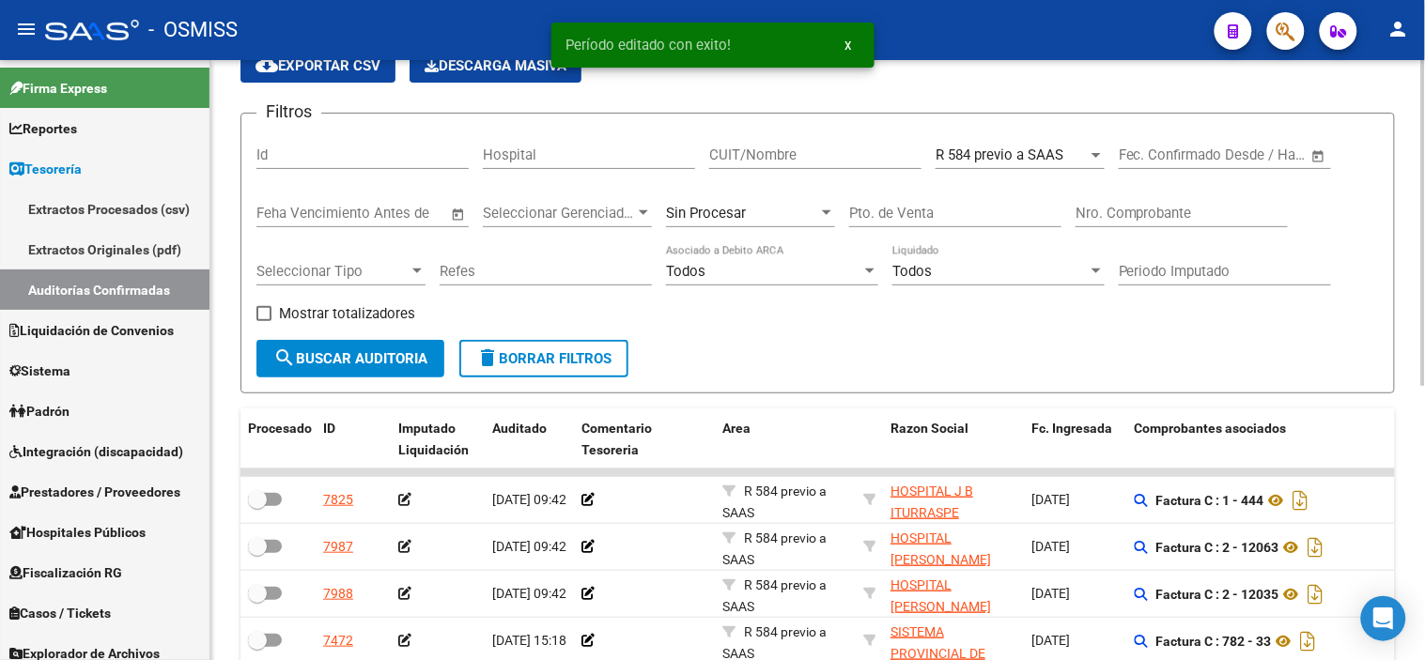
scroll to position [87, 0]
